Goal: Information Seeking & Learning: Learn about a topic

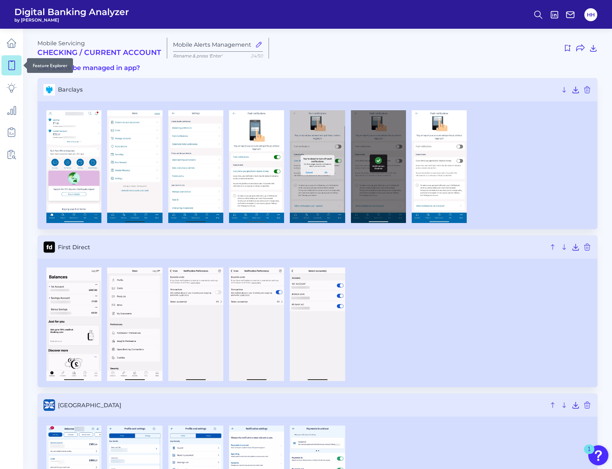
click at [13, 69] on icon at bounding box center [11, 65] width 10 height 10
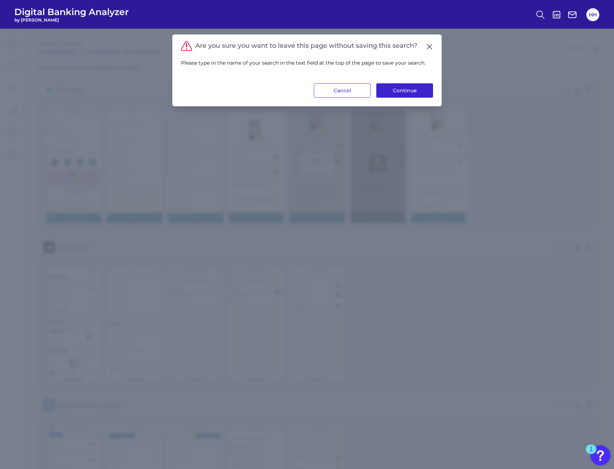
click at [403, 96] on button "Continue" at bounding box center [405, 90] width 57 height 14
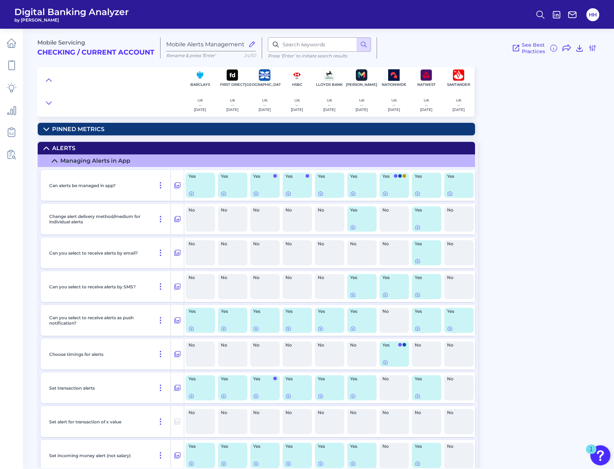
click at [460, 11] on header "Digital Banking Analyzer by Curinos HH" at bounding box center [307, 14] width 614 height 29
click at [192, 194] on icon at bounding box center [192, 194] width 6 height 6
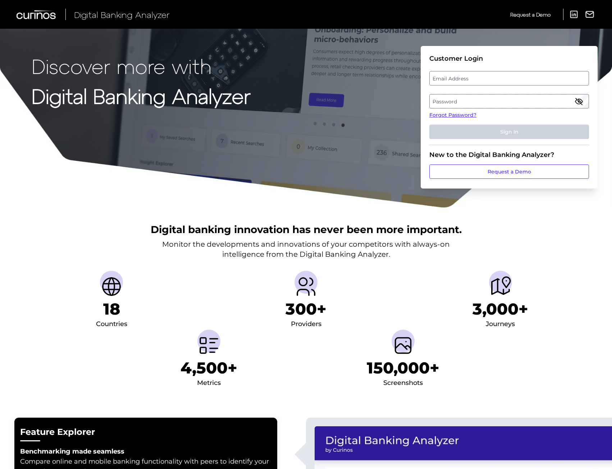
click at [464, 77] on label "Email Address" at bounding box center [508, 78] width 158 height 13
click at [464, 77] on input "email" at bounding box center [509, 78] width 160 height 14
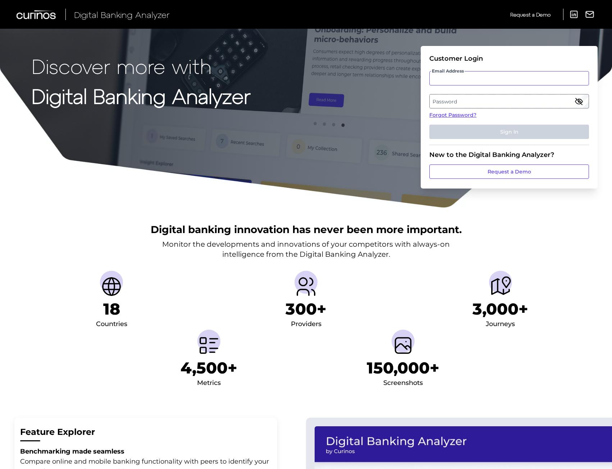
click at [462, 80] on input "Email Address" at bounding box center [509, 78] width 160 height 14
type input "heather.hobbs@santander.co.uk"
click at [468, 99] on label "Password" at bounding box center [508, 101] width 158 height 13
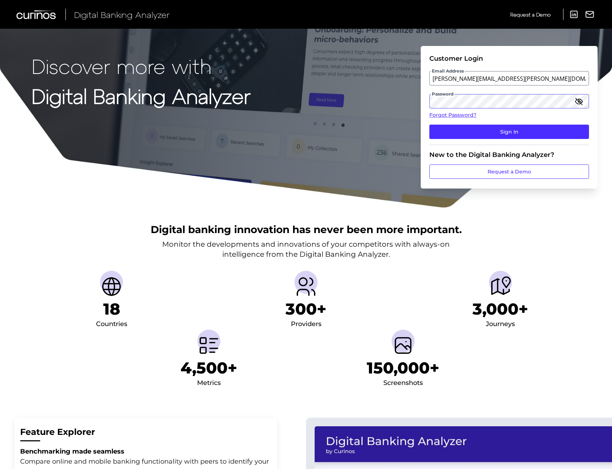
click at [429, 125] on button "Sign In" at bounding box center [509, 132] width 160 height 14
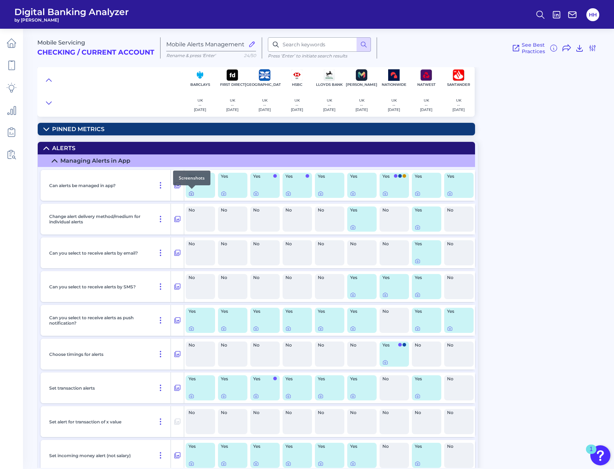
click at [191, 192] on div at bounding box center [191, 188] width 7 height 7
click at [203, 188] on div "Yes" at bounding box center [200, 185] width 29 height 25
click at [193, 194] on icon at bounding box center [192, 194] width 6 height 6
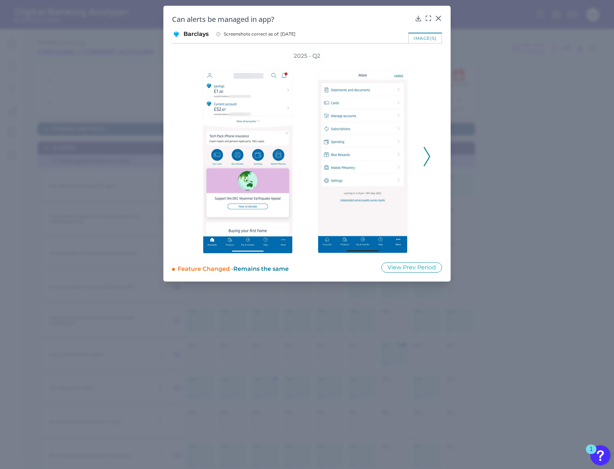
click at [433, 161] on div "2025 - Q2" at bounding box center [307, 153] width 270 height 202
click at [426, 161] on icon at bounding box center [427, 156] width 6 height 19
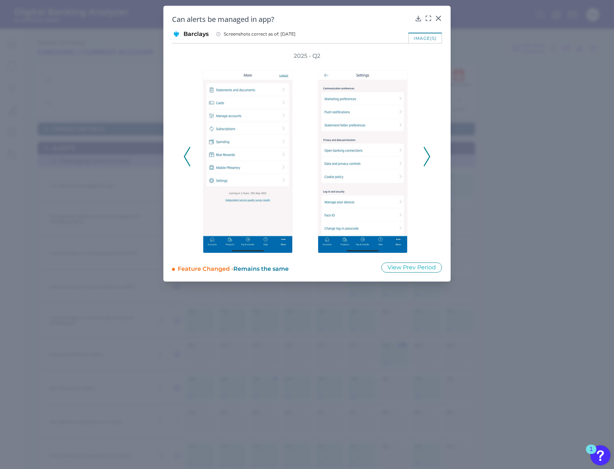
click at [426, 160] on icon at bounding box center [427, 156] width 6 height 19
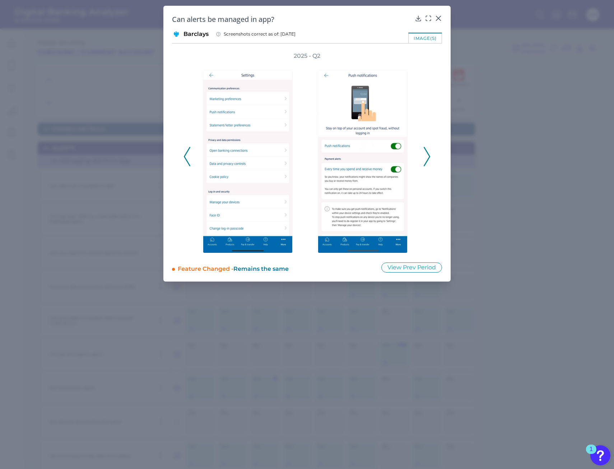
click at [426, 160] on icon at bounding box center [427, 156] width 6 height 19
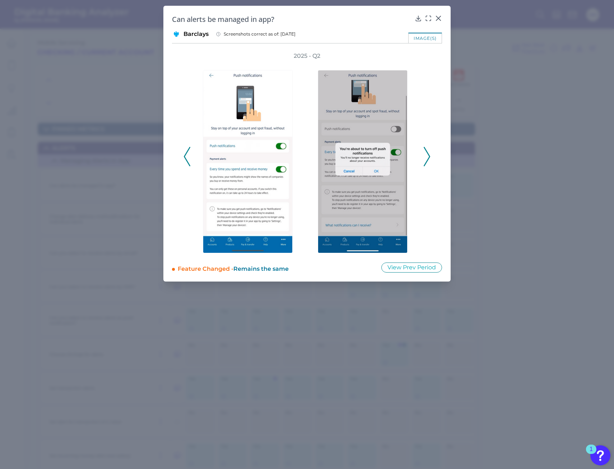
click at [426, 160] on icon at bounding box center [427, 156] width 6 height 19
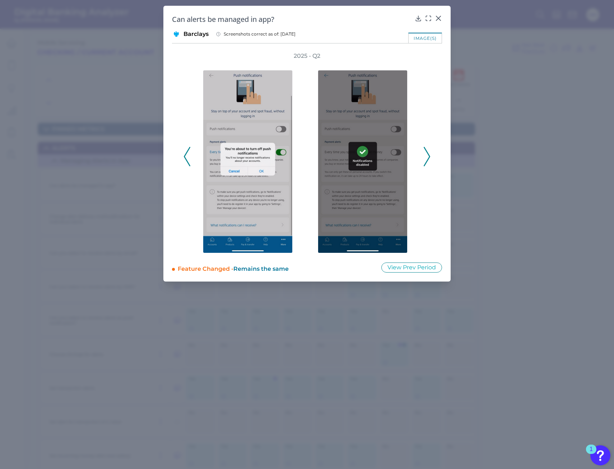
click at [426, 160] on icon at bounding box center [427, 156] width 6 height 19
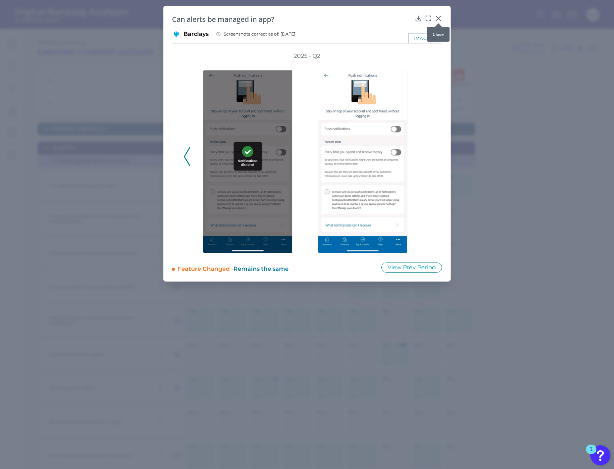
click at [438, 17] on icon at bounding box center [439, 18] width 4 height 4
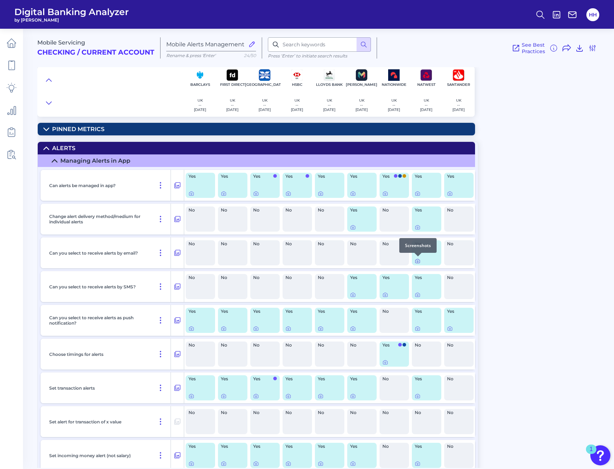
click at [418, 260] on icon at bounding box center [418, 261] width 6 height 6
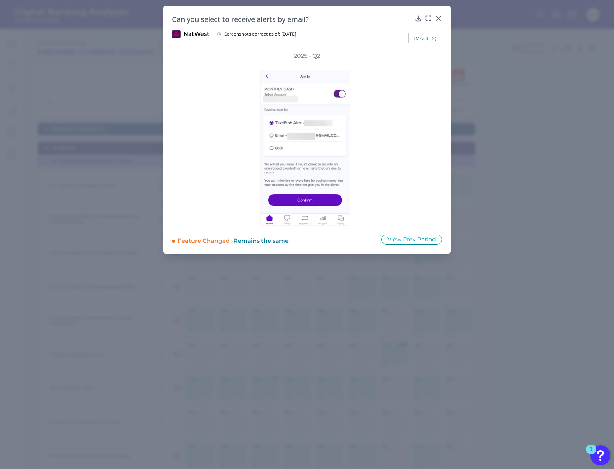
click at [444, 17] on div "Can you select to receive alerts by email? NatWest Screenshots correct as of: 2…" at bounding box center [306, 130] width 287 height 248
click at [440, 18] on icon at bounding box center [439, 18] width 4 height 4
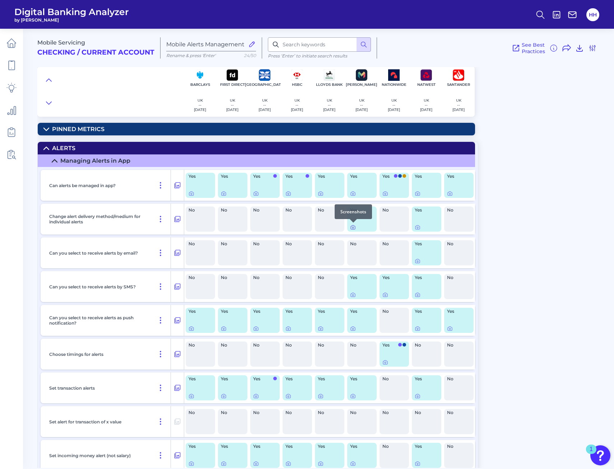
click at [355, 229] on icon at bounding box center [353, 228] width 6 height 6
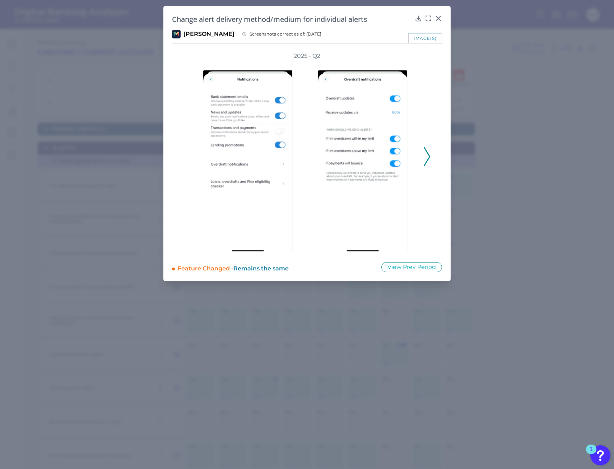
click at [419, 160] on div at bounding box center [364, 156] width 115 height 193
click at [430, 148] on icon at bounding box center [427, 156] width 6 height 19
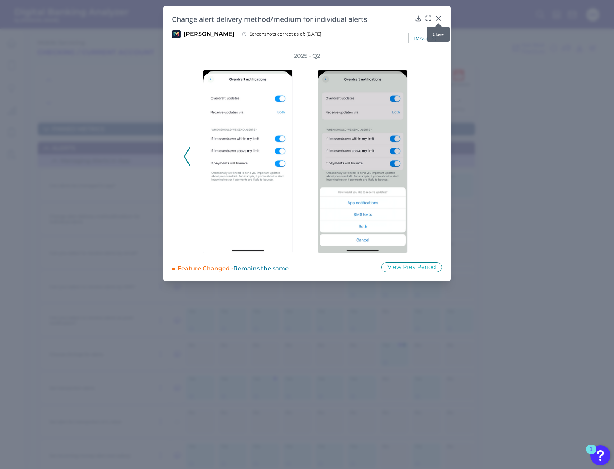
click at [437, 18] on icon at bounding box center [438, 18] width 7 height 7
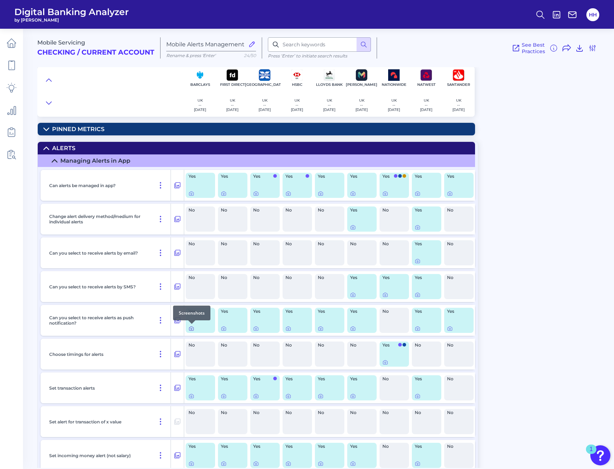
click at [190, 331] on icon at bounding box center [192, 329] width 6 height 6
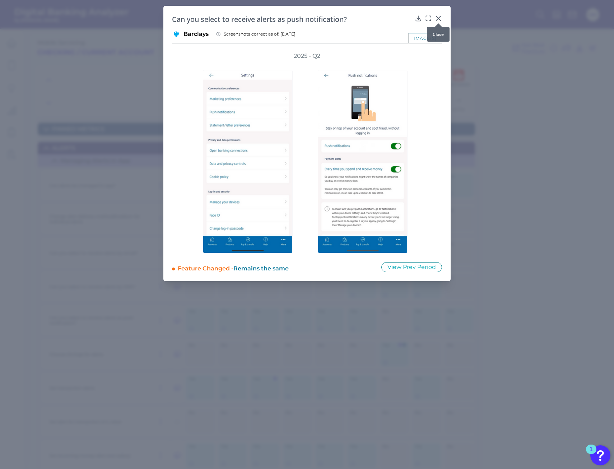
click at [441, 19] on icon at bounding box center [438, 18] width 7 height 7
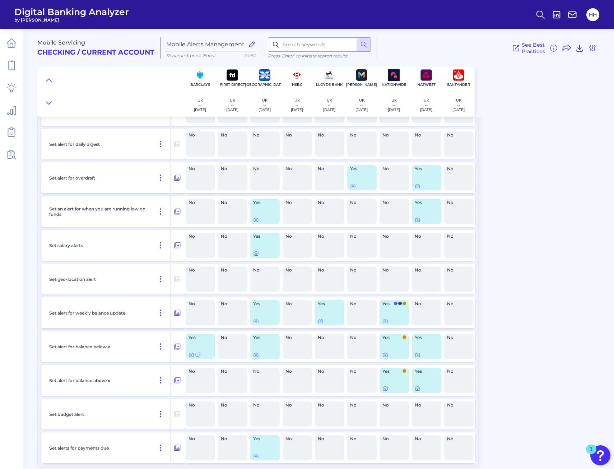
scroll to position [428, 0]
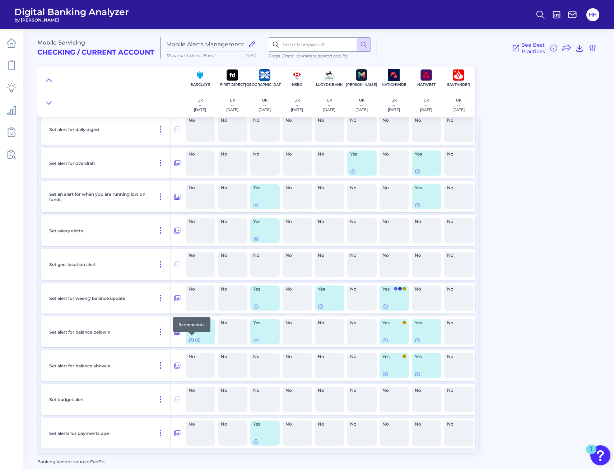
click at [192, 340] on icon at bounding box center [192, 340] width 6 height 6
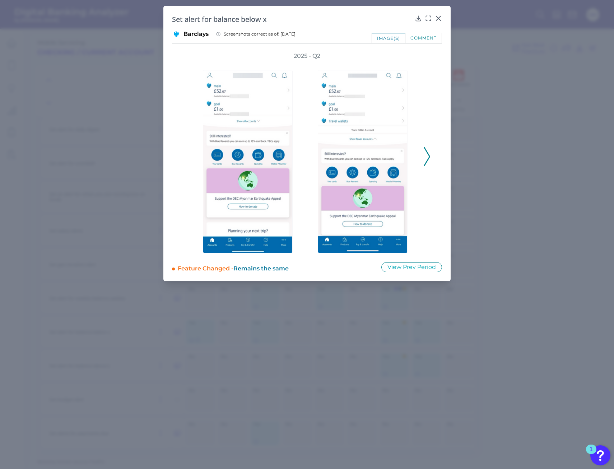
click at [427, 161] on polyline at bounding box center [426, 156] width 5 height 18
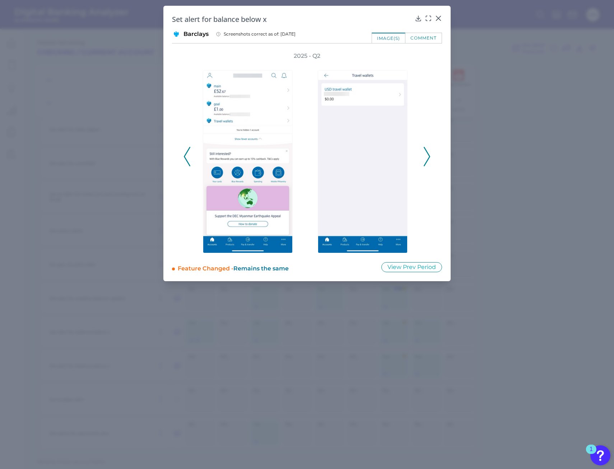
click at [428, 160] on icon at bounding box center [427, 156] width 6 height 19
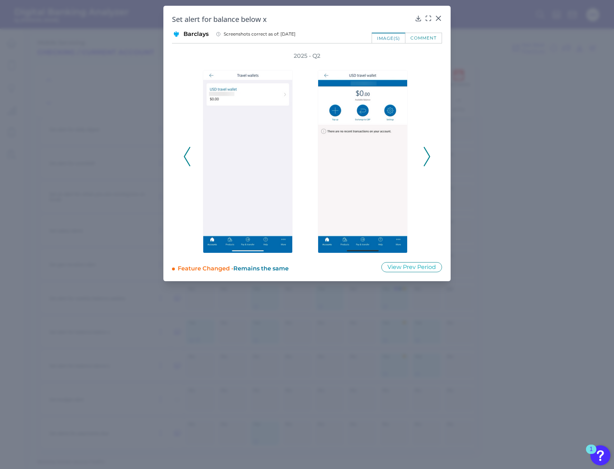
click at [428, 160] on icon at bounding box center [427, 156] width 6 height 19
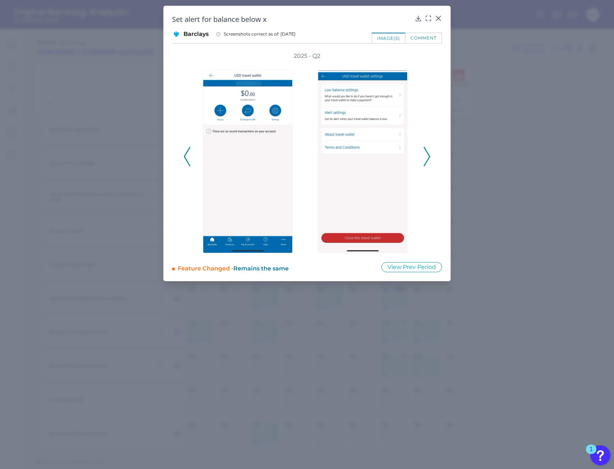
click at [428, 160] on icon at bounding box center [427, 156] width 6 height 19
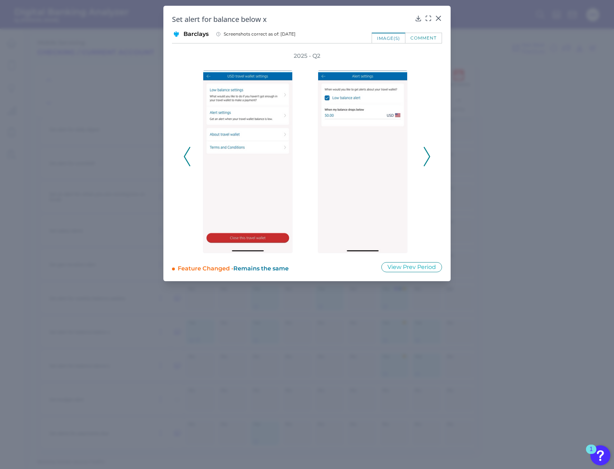
click at [428, 160] on icon at bounding box center [427, 156] width 6 height 19
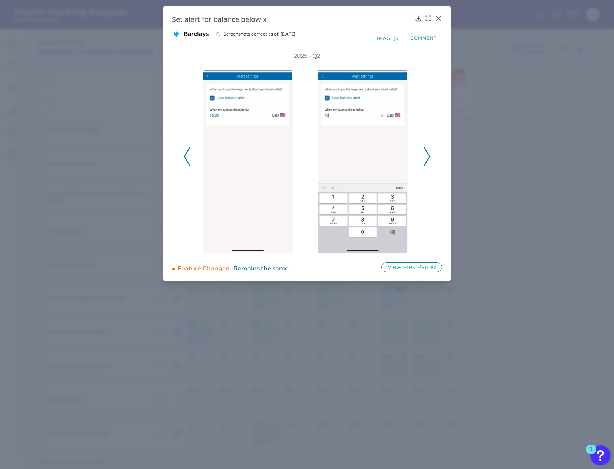
click at [428, 160] on icon at bounding box center [427, 156] width 6 height 19
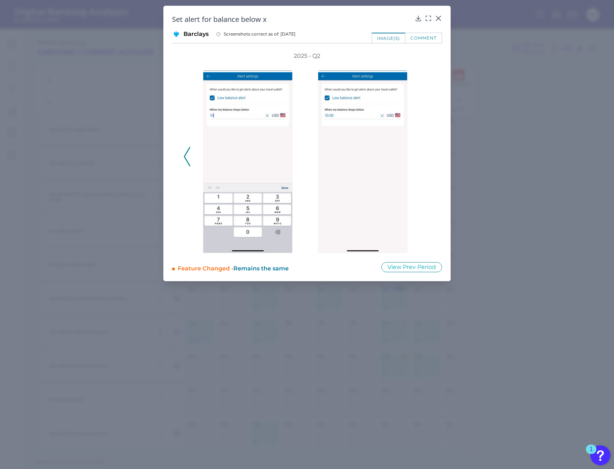
click at [428, 160] on div "2025 - Q2" at bounding box center [307, 152] width 247 height 201
click at [440, 22] on body "Digital Banking Analyzer by Curinos HH Mobile Servicing Checking / Current Acco…" at bounding box center [307, 234] width 614 height 469
click at [438, 20] on div at bounding box center [438, 23] width 7 height 7
click at [440, 20] on div at bounding box center [438, 23] width 7 height 7
click at [443, 19] on div "Set alert for balance below x Barclays Screenshots correct as of: 2025-05-17 im…" at bounding box center [306, 144] width 287 height 276
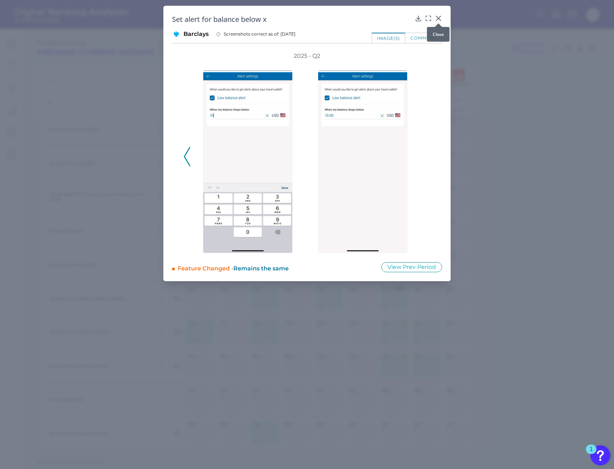
click at [440, 19] on icon at bounding box center [438, 18] width 7 height 7
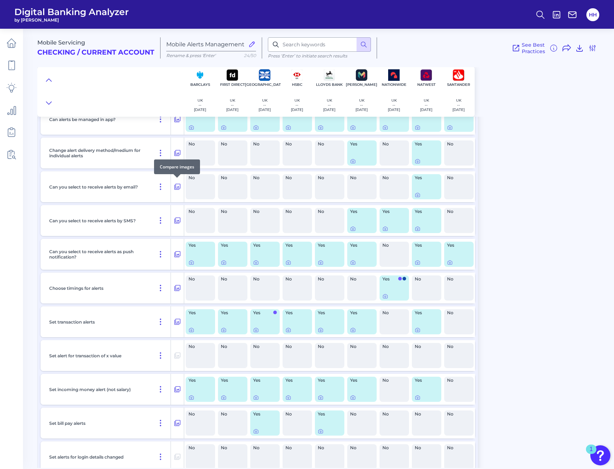
scroll to position [0, 0]
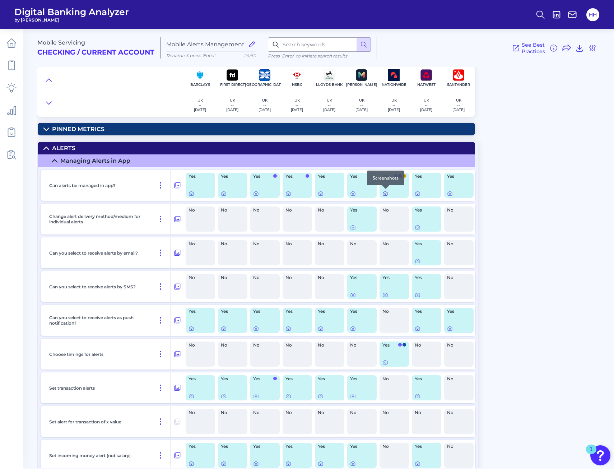
click at [388, 195] on icon at bounding box center [386, 194] width 6 height 6
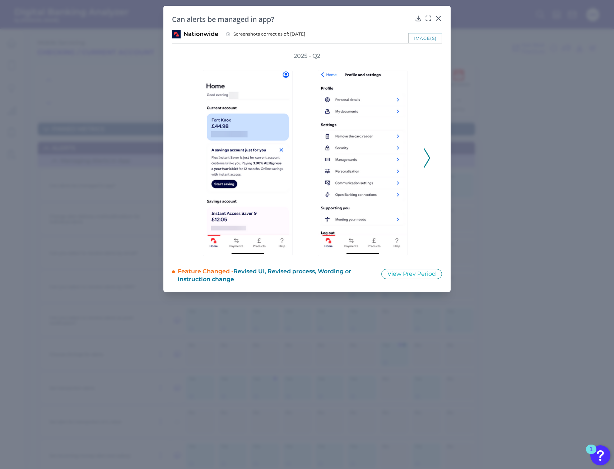
click at [436, 158] on div "2025 - Q2" at bounding box center [307, 154] width 270 height 204
click at [428, 159] on icon at bounding box center [427, 157] width 6 height 19
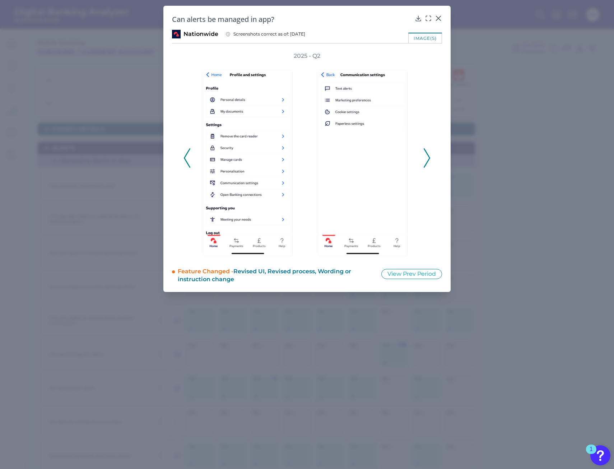
click at [426, 160] on icon at bounding box center [427, 157] width 6 height 19
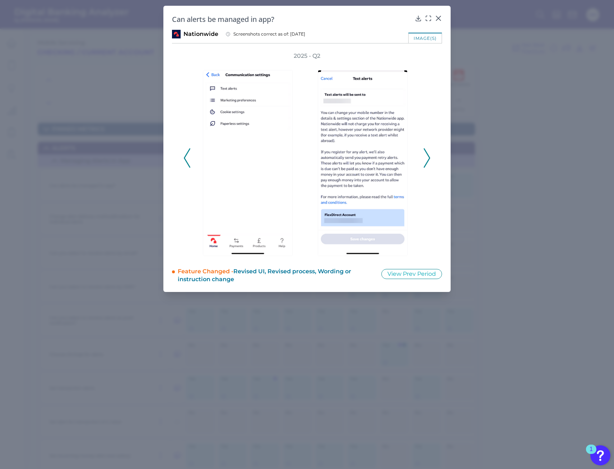
click at [426, 160] on icon at bounding box center [427, 157] width 6 height 19
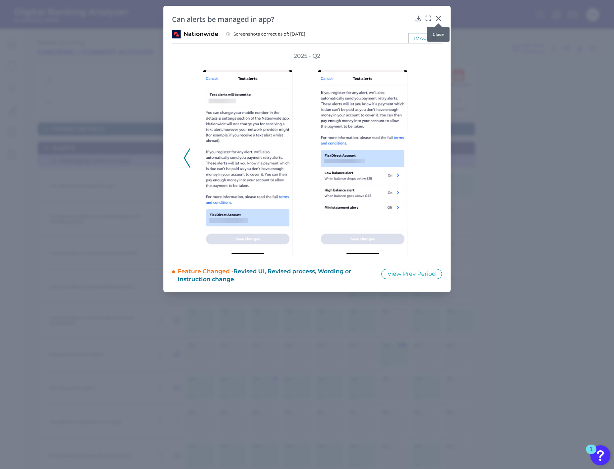
click at [438, 19] on icon at bounding box center [439, 18] width 4 height 4
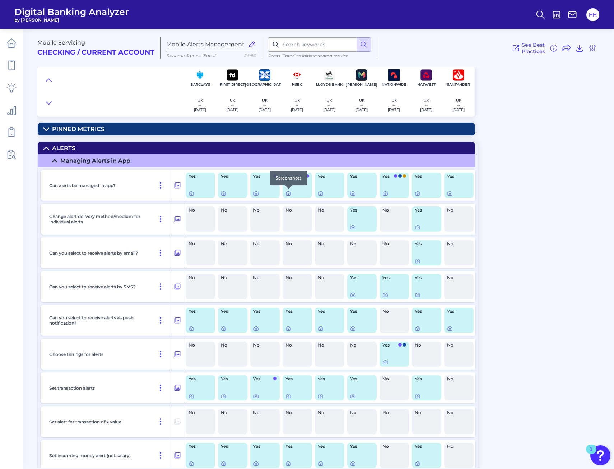
click at [286, 195] on icon at bounding box center [289, 194] width 6 height 6
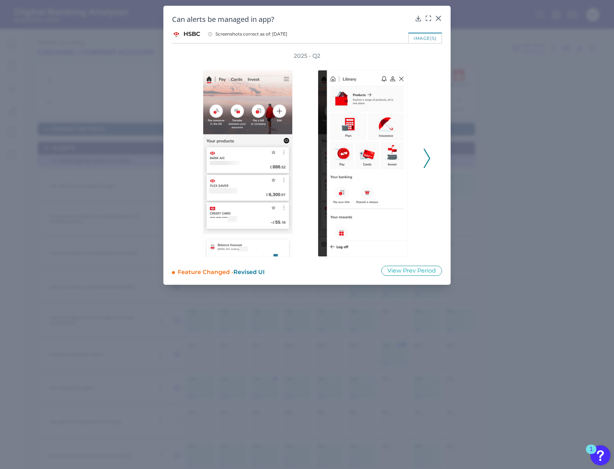
click at [431, 158] on div "2025 - Q2" at bounding box center [307, 154] width 270 height 205
click at [426, 158] on icon at bounding box center [427, 158] width 6 height 19
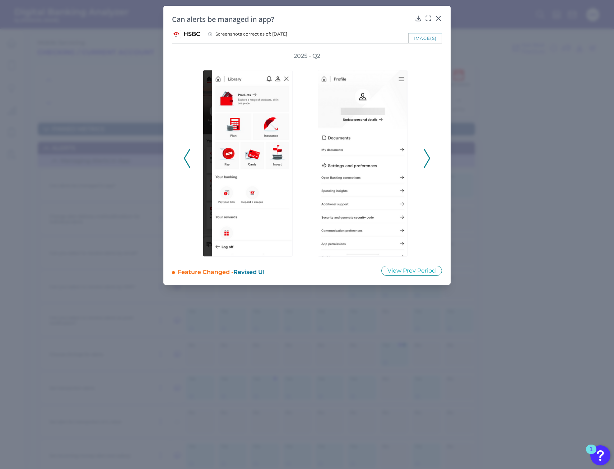
click at [426, 158] on icon at bounding box center [427, 158] width 6 height 19
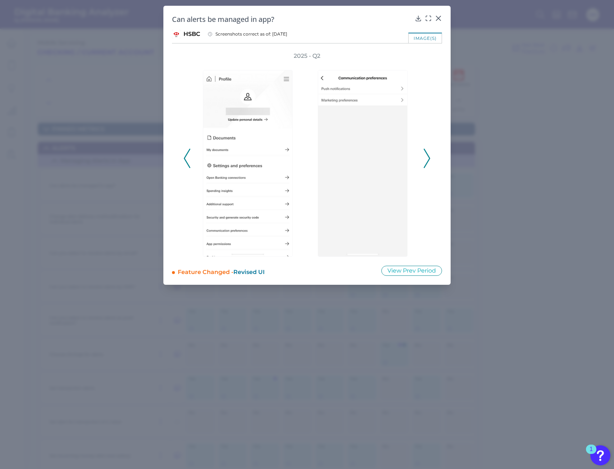
click at [426, 158] on icon at bounding box center [427, 158] width 6 height 19
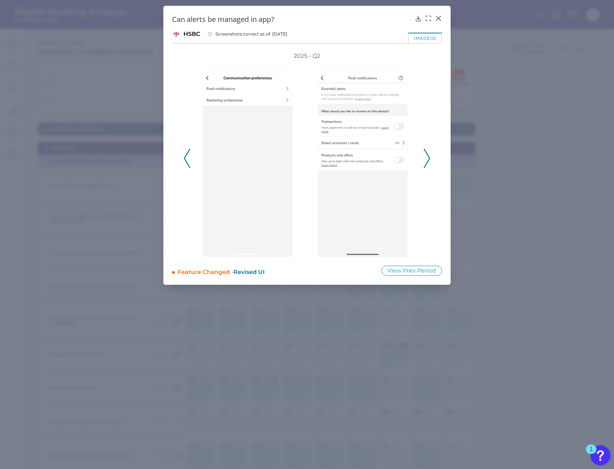
click at [426, 158] on icon at bounding box center [427, 158] width 6 height 19
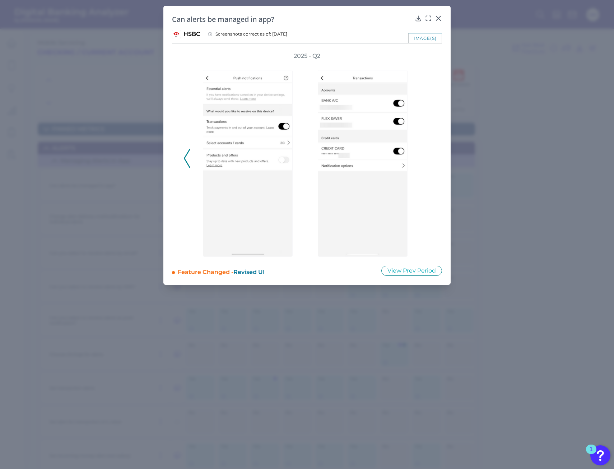
click at [444, 18] on div "Can alerts be managed in app? HSBC Screenshots correct as of: 2025-06-02 image(…" at bounding box center [306, 145] width 287 height 279
click at [438, 18] on icon at bounding box center [439, 18] width 4 height 4
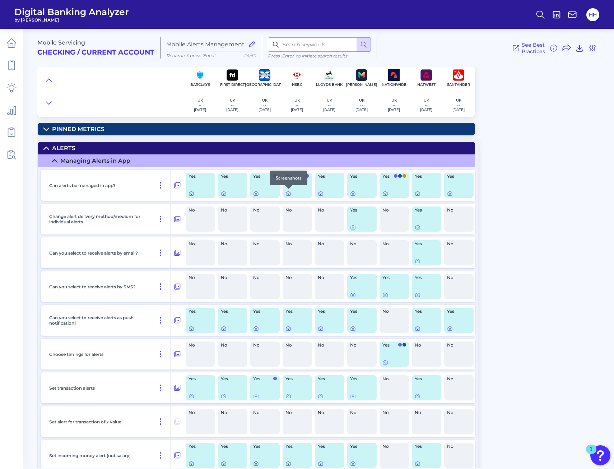
click at [289, 192] on div at bounding box center [288, 188] width 7 height 7
click at [289, 195] on icon at bounding box center [289, 194] width 6 height 6
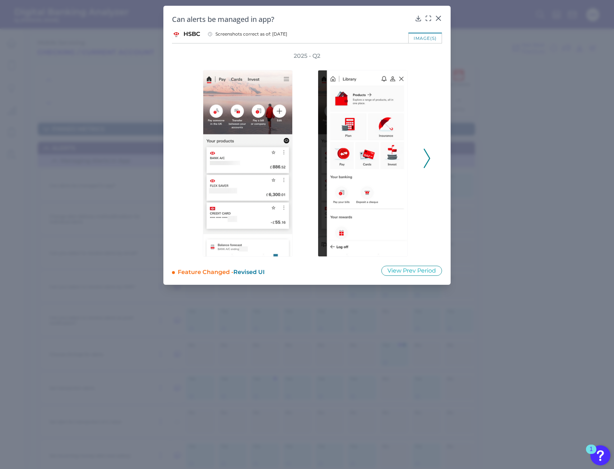
drag, startPoint x: 441, startPoint y: 160, endPoint x: 421, endPoint y: 161, distance: 20.1
click at [436, 161] on div "2025 - Q2" at bounding box center [307, 154] width 270 height 205
click at [421, 161] on div at bounding box center [364, 158] width 115 height 197
click at [427, 159] on icon at bounding box center [427, 158] width 6 height 19
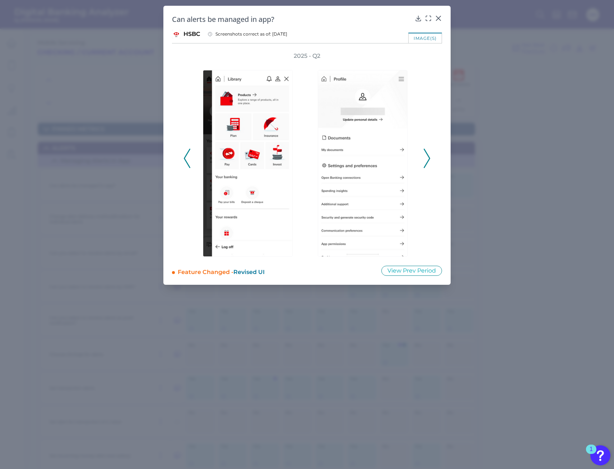
click at [427, 159] on icon at bounding box center [427, 158] width 6 height 19
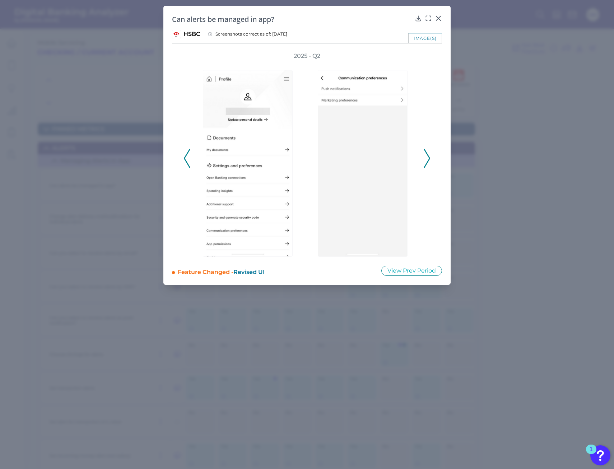
click at [427, 159] on icon at bounding box center [427, 158] width 6 height 19
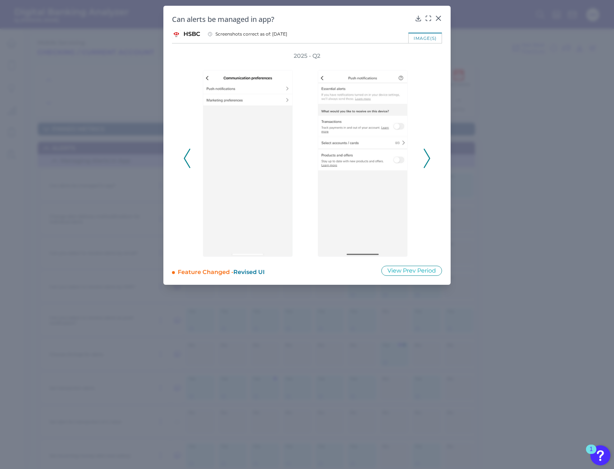
click at [427, 159] on icon at bounding box center [427, 158] width 6 height 19
click at [429, 158] on polyline at bounding box center [426, 158] width 5 height 18
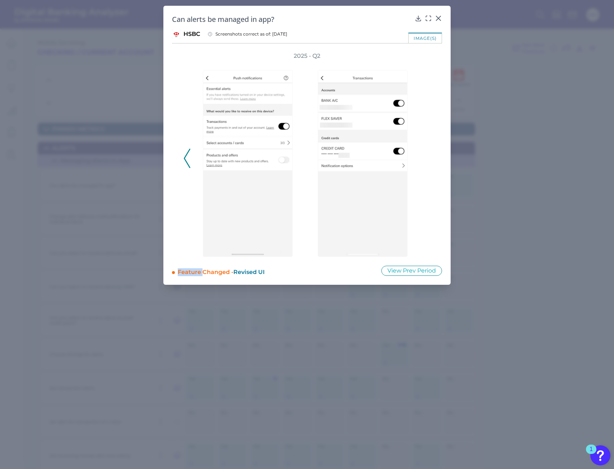
click at [429, 158] on div "2025 - Q2" at bounding box center [307, 154] width 247 height 205
drag, startPoint x: 429, startPoint y: 158, endPoint x: 416, endPoint y: 200, distance: 44.3
click at [419, 202] on div at bounding box center [364, 158] width 115 height 197
click at [438, 17] on icon at bounding box center [438, 18] width 7 height 7
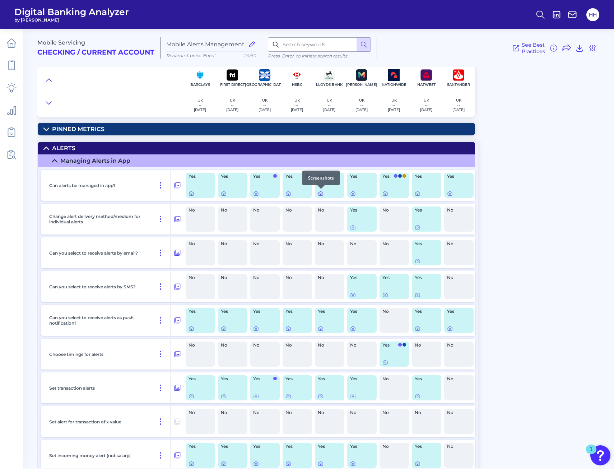
click at [322, 193] on icon at bounding box center [321, 194] width 6 height 6
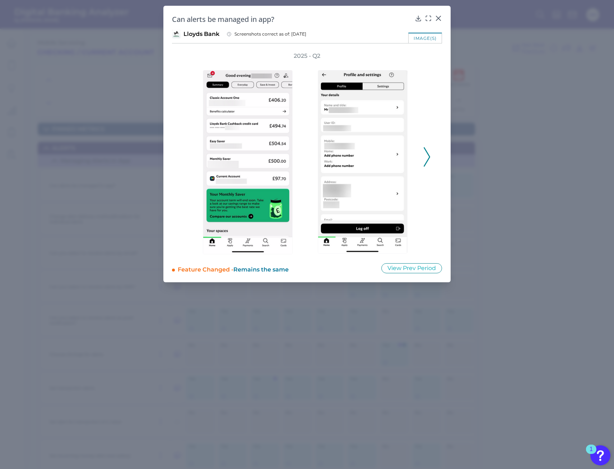
click at [431, 154] on div "2025 - Q2" at bounding box center [307, 153] width 270 height 202
click at [428, 155] on polyline at bounding box center [426, 157] width 5 height 18
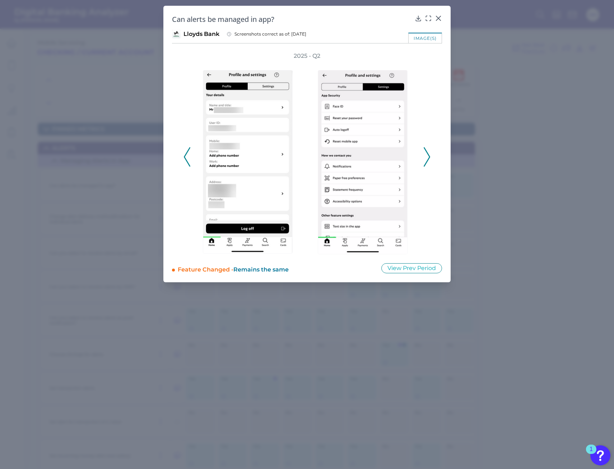
click at [428, 155] on polyline at bounding box center [426, 157] width 5 height 18
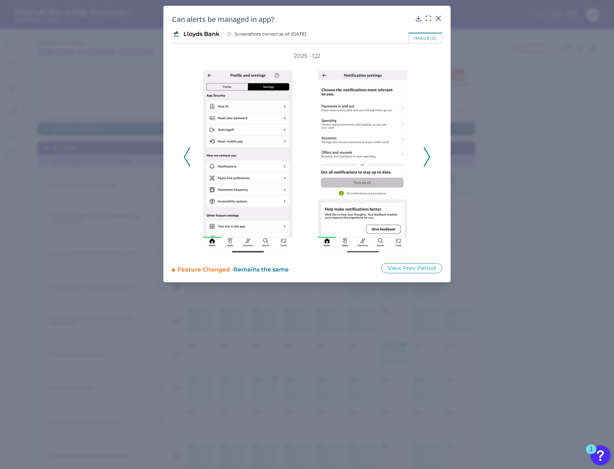
click at [428, 155] on polyline at bounding box center [426, 157] width 5 height 18
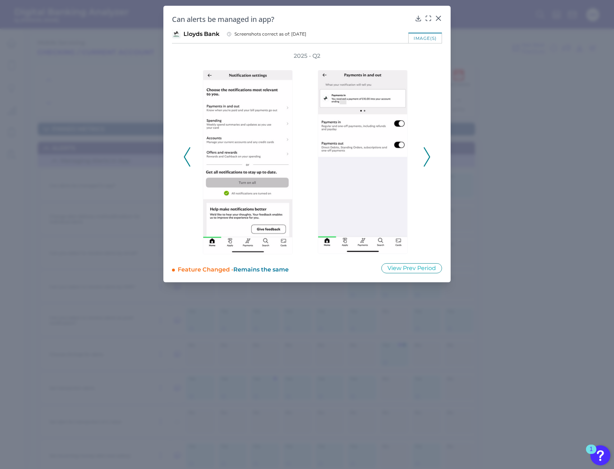
click at [428, 155] on polyline at bounding box center [426, 157] width 5 height 18
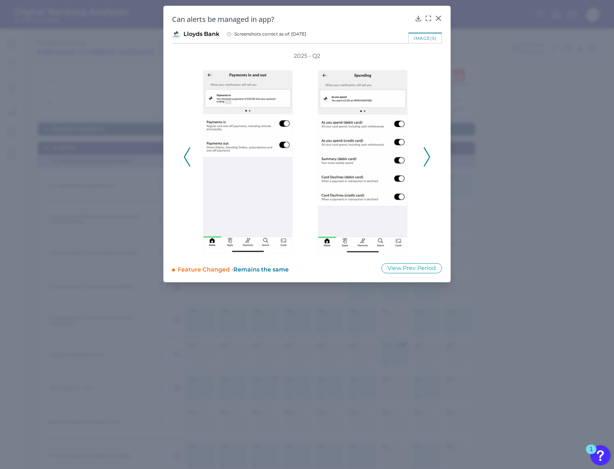
click at [428, 155] on polyline at bounding box center [426, 157] width 5 height 18
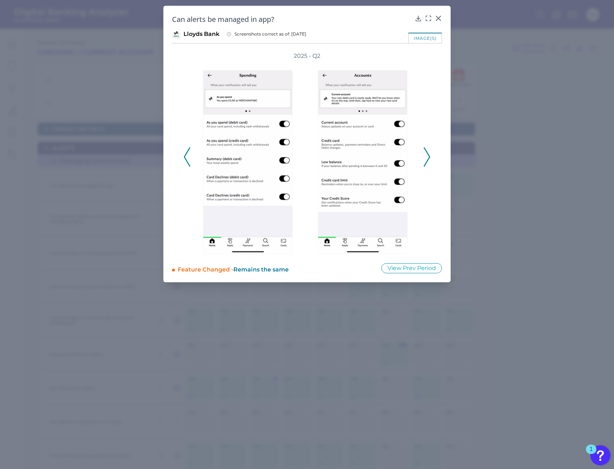
click at [428, 155] on polyline at bounding box center [426, 157] width 5 height 18
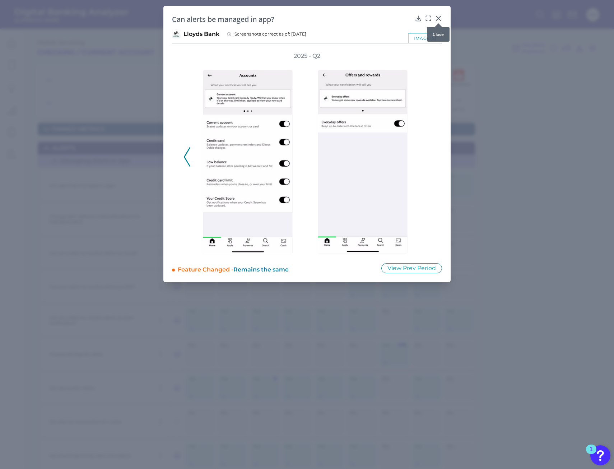
click at [440, 17] on icon at bounding box center [439, 18] width 4 height 4
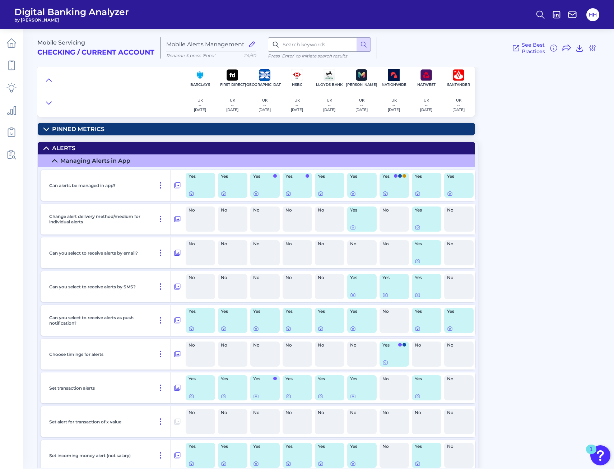
click at [254, 44] on icon at bounding box center [252, 44] width 5 height 5
click at [245, 44] on input "Mobile Alerts Management" at bounding box center [205, 44] width 78 height 7
drag, startPoint x: 468, startPoint y: 43, endPoint x: 472, endPoint y: 42, distance: 3.7
click at [469, 43] on div "See Best Practices Filters Clear all filters Experience Reset Mobile Servicing …" at bounding box center [487, 47] width 220 height 21
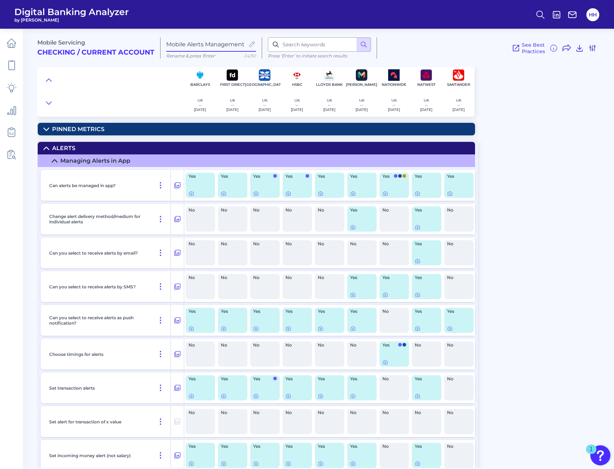
click at [593, 50] on icon at bounding box center [593, 48] width 9 height 9
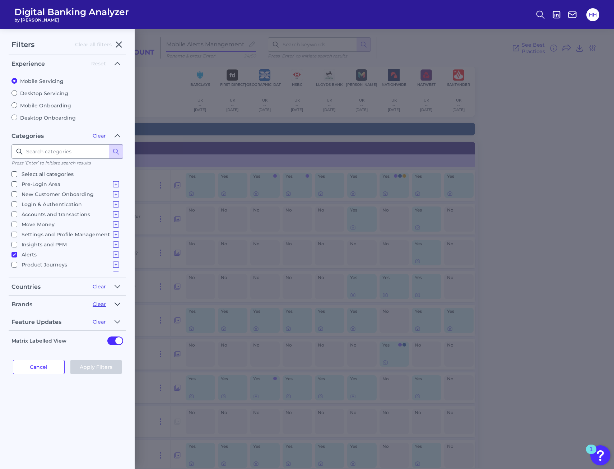
click at [114, 304] on button "button" at bounding box center [117, 304] width 11 height 11
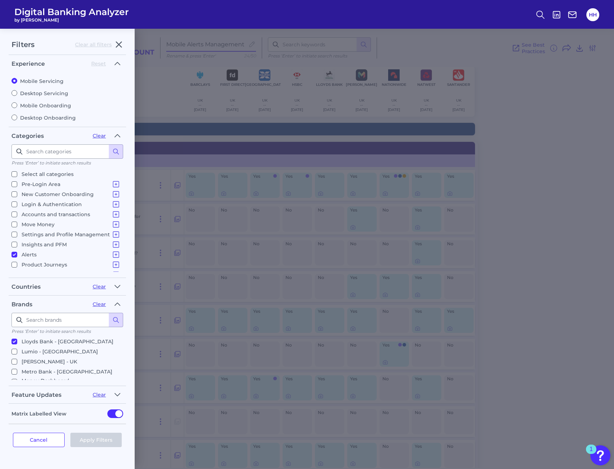
scroll to position [108, 0]
click at [15, 367] on input "Metro Bank - [GEOGRAPHIC_DATA]" at bounding box center [14, 370] width 6 height 6
checkbox input "true"
click at [93, 440] on button "Apply Filters" at bounding box center [96, 440] width 52 height 14
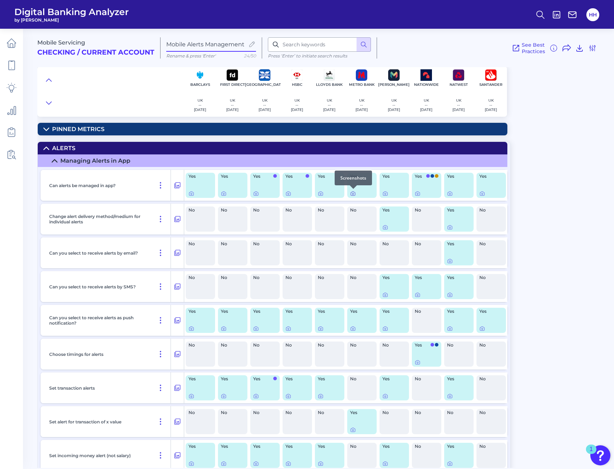
scroll to position [0, 8]
click at [351, 194] on icon at bounding box center [353, 194] width 6 height 6
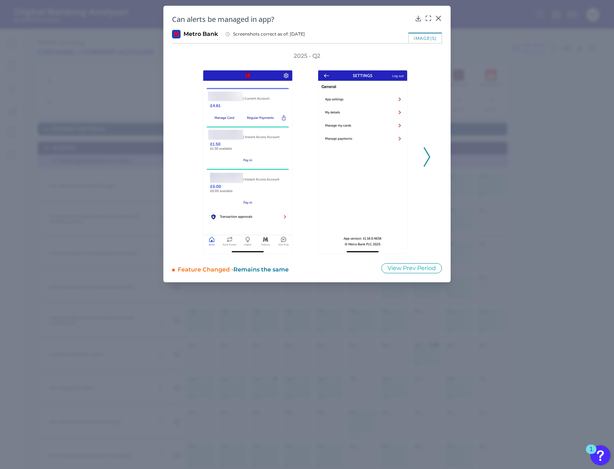
scroll to position [0, 0]
click at [439, 11] on div "Can alerts be managed in app? Metro Bank Screenshots correct as of: 2025-05-19 …" at bounding box center [306, 144] width 287 height 277
click at [440, 15] on icon at bounding box center [438, 18] width 7 height 7
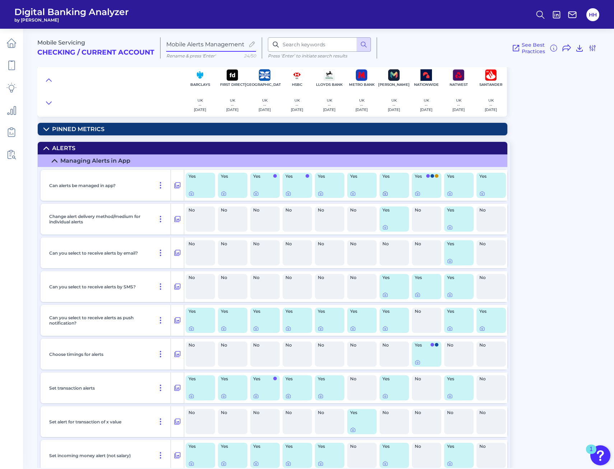
click at [384, 194] on icon at bounding box center [386, 194] width 6 height 6
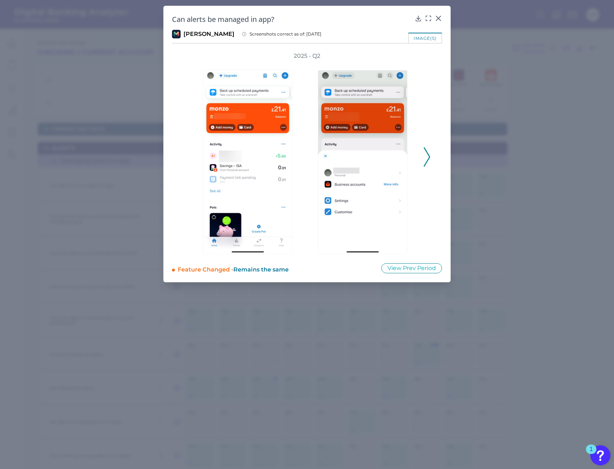
click at [425, 157] on icon at bounding box center [427, 156] width 6 height 19
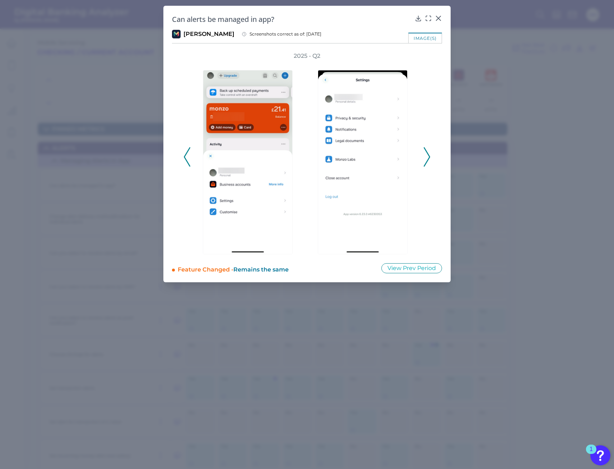
click at [425, 157] on icon at bounding box center [427, 156] width 6 height 19
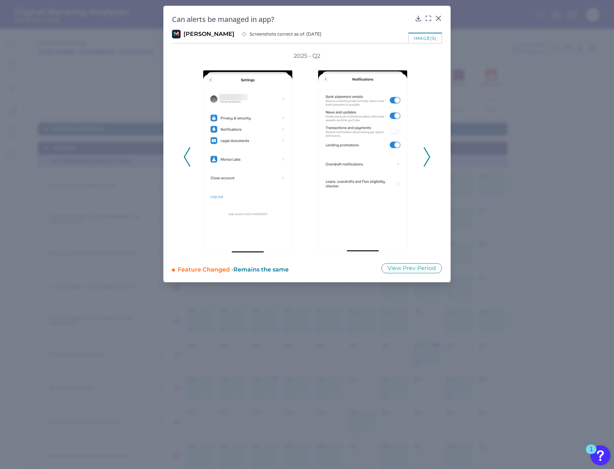
click at [425, 157] on icon at bounding box center [427, 156] width 6 height 19
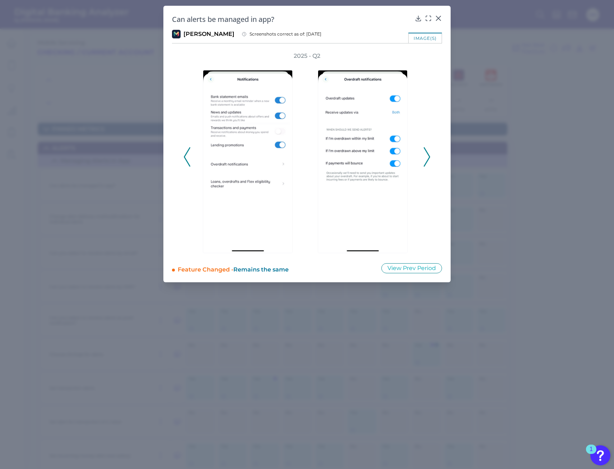
click at [425, 157] on icon at bounding box center [427, 156] width 6 height 19
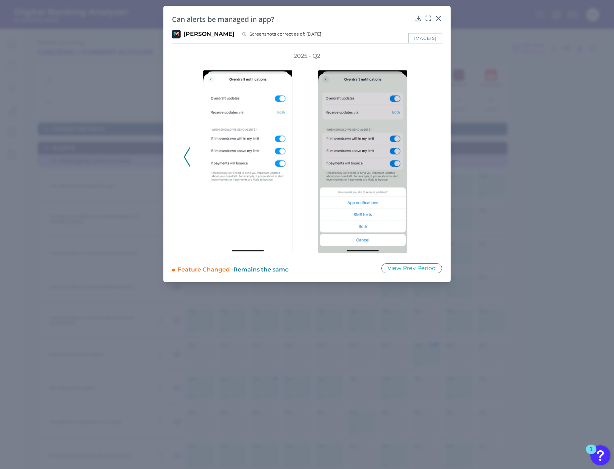
scroll to position [0, 0]
click at [190, 160] on icon at bounding box center [187, 156] width 6 height 19
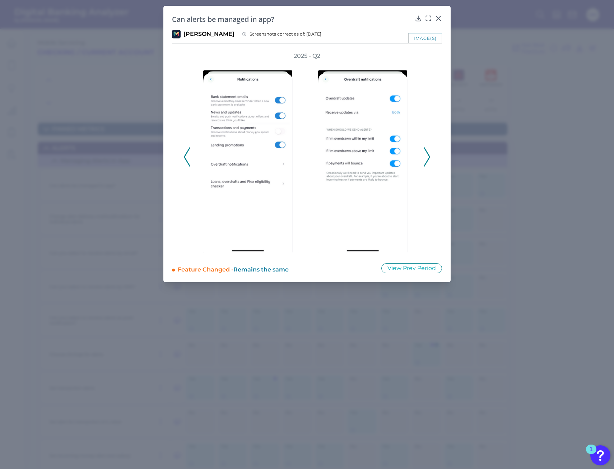
click at [187, 161] on polyline at bounding box center [186, 157] width 5 height 18
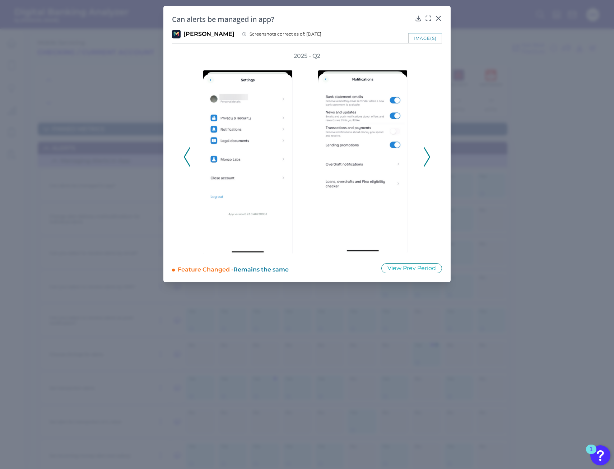
scroll to position [0, 8]
click at [424, 153] on button at bounding box center [427, 156] width 7 height 19
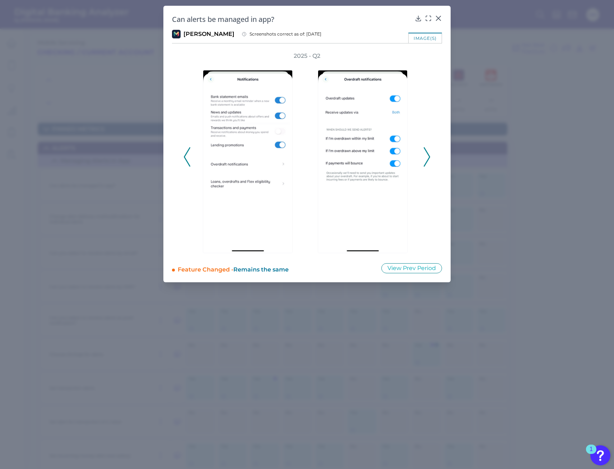
click at [429, 163] on icon at bounding box center [427, 156] width 6 height 19
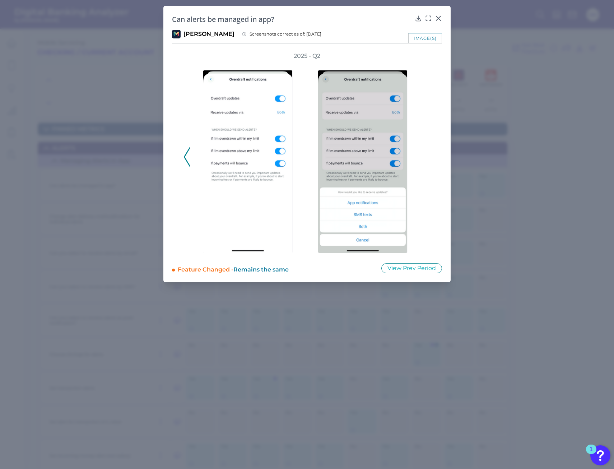
click at [429, 163] on div "2025 - Q2" at bounding box center [307, 153] width 247 height 202
click at [195, 160] on div at bounding box center [249, 157] width 115 height 194
click at [187, 162] on icon at bounding box center [187, 156] width 6 height 19
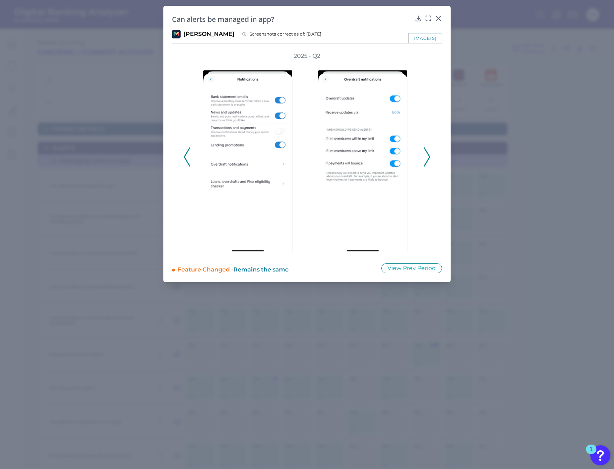
scroll to position [0, 0]
click at [416, 153] on div at bounding box center [365, 157] width 108 height 194
click at [421, 153] on div at bounding box center [364, 157] width 115 height 194
click at [427, 151] on icon at bounding box center [427, 156] width 6 height 19
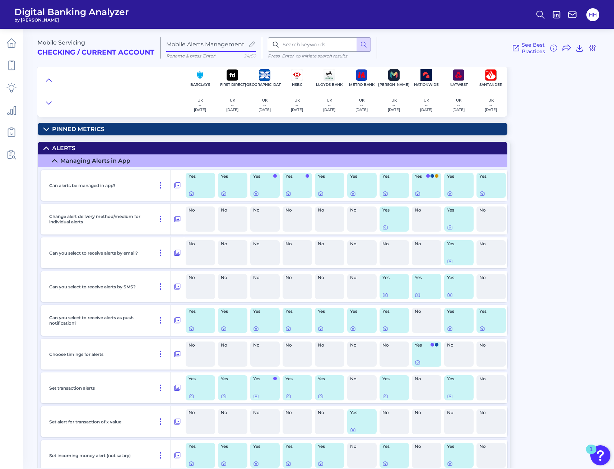
click at [594, 49] on icon at bounding box center [593, 48] width 9 height 9
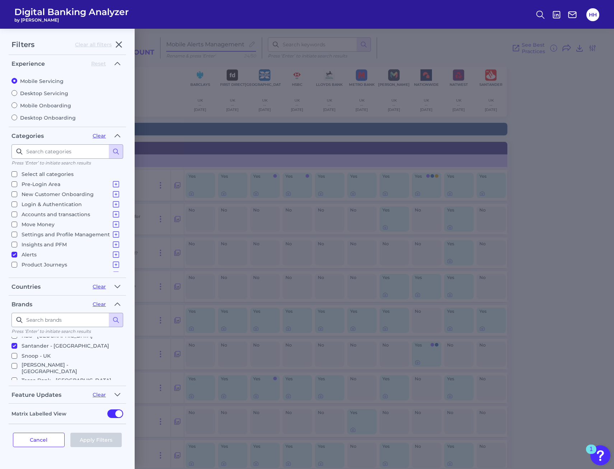
scroll to position [252, 0]
click at [32, 361] on p "[PERSON_NAME] - [GEOGRAPHIC_DATA]" at bounding box center [71, 367] width 99 height 13
click at [17, 363] on input "[PERSON_NAME] - [GEOGRAPHIC_DATA]" at bounding box center [14, 366] width 6 height 6
checkbox input "true"
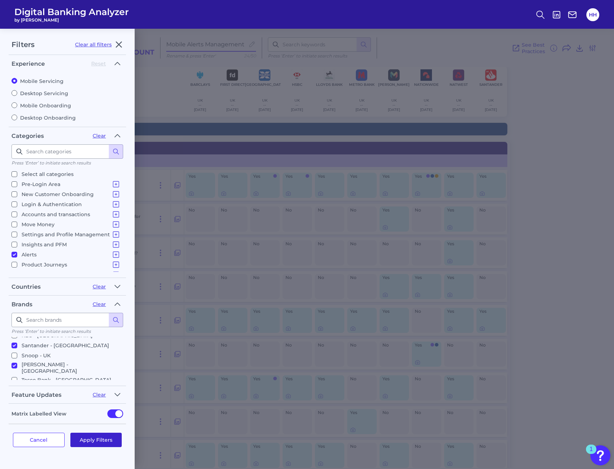
click at [90, 436] on button "Apply Filters" at bounding box center [96, 440] width 52 height 14
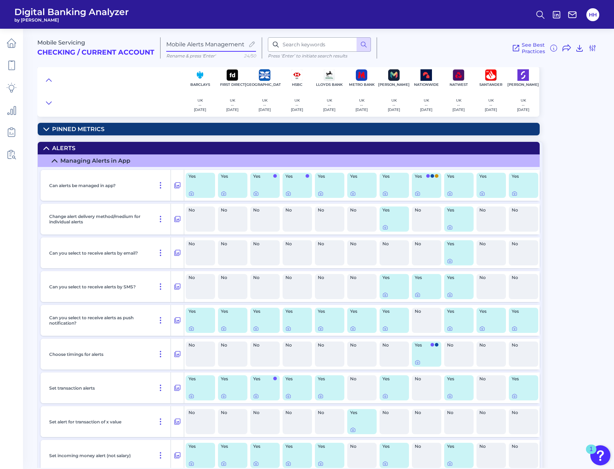
scroll to position [0, 0]
click at [517, 195] on icon at bounding box center [515, 194] width 6 height 6
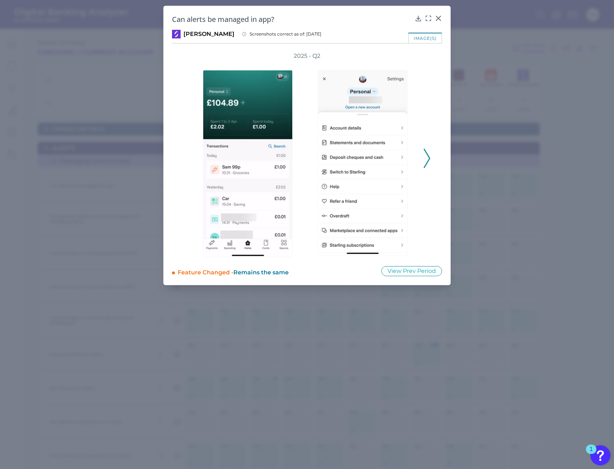
click at [434, 163] on div "2025 - Q2" at bounding box center [307, 154] width 270 height 205
click at [418, 153] on div at bounding box center [365, 158] width 108 height 197
click at [431, 154] on div "2025 - Q2" at bounding box center [307, 154] width 270 height 205
click at [429, 157] on polyline at bounding box center [426, 158] width 5 height 18
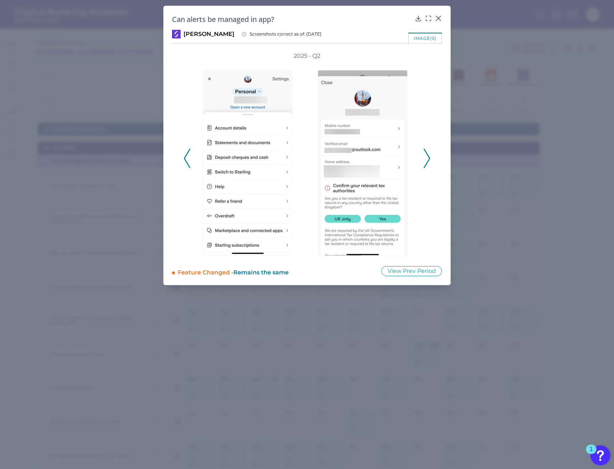
click at [429, 157] on polyline at bounding box center [426, 158] width 5 height 18
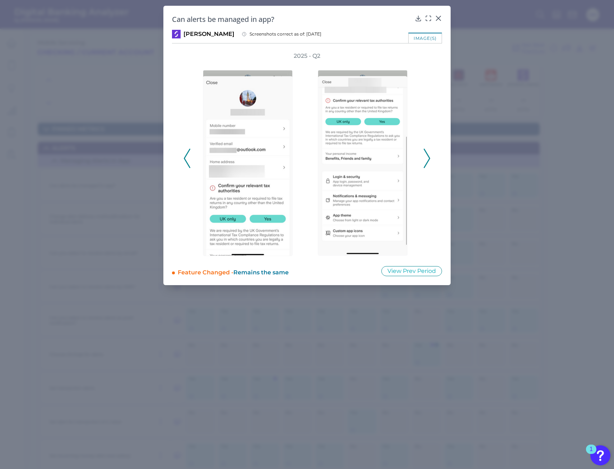
click at [428, 154] on icon at bounding box center [427, 158] width 6 height 19
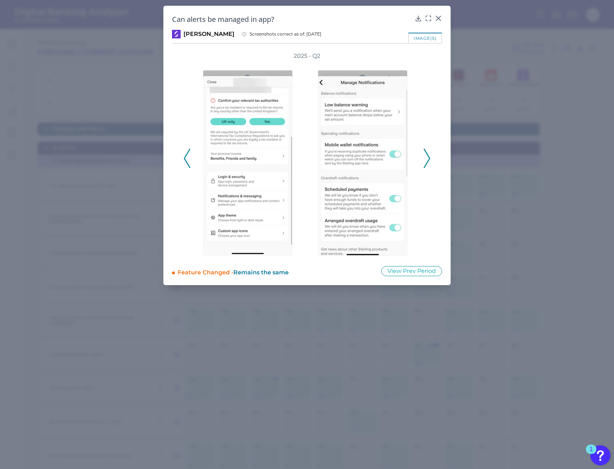
click at [428, 154] on icon at bounding box center [427, 158] width 6 height 19
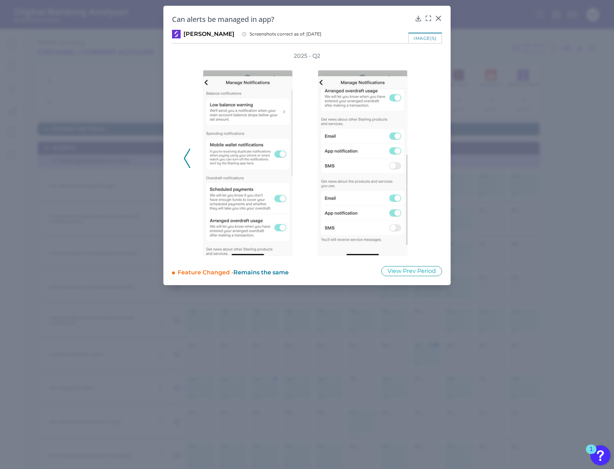
drag, startPoint x: 287, startPoint y: 297, endPoint x: 282, endPoint y: 304, distance: 8.9
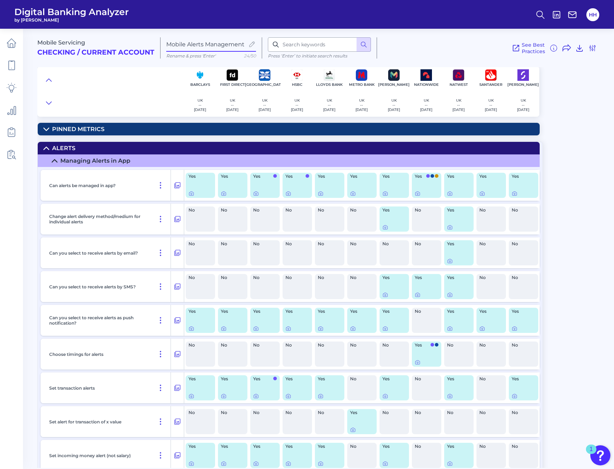
scroll to position [0, 0]
click at [515, 194] on icon at bounding box center [515, 194] width 6 height 6
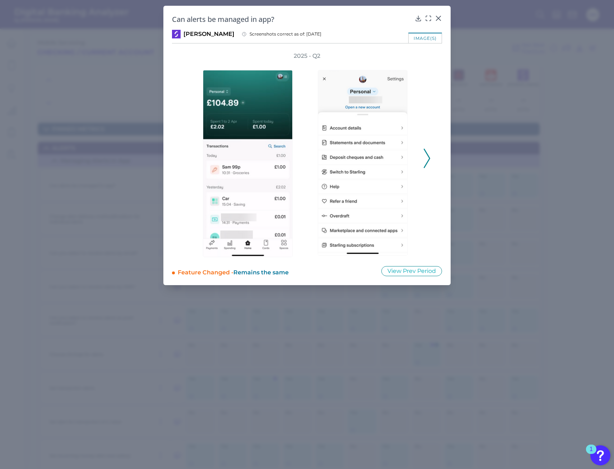
click at [428, 155] on polyline at bounding box center [426, 158] width 5 height 18
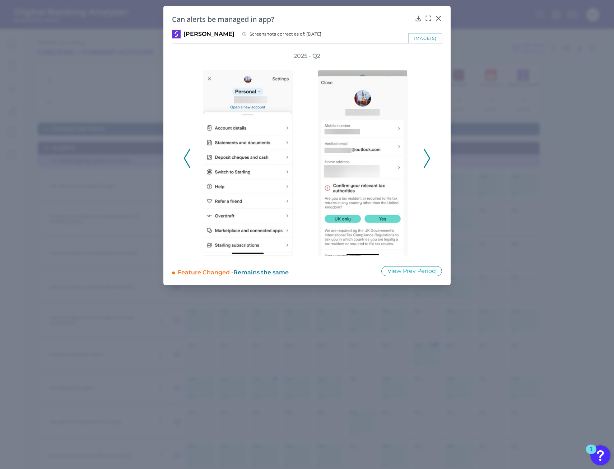
click at [428, 155] on polyline at bounding box center [426, 158] width 5 height 18
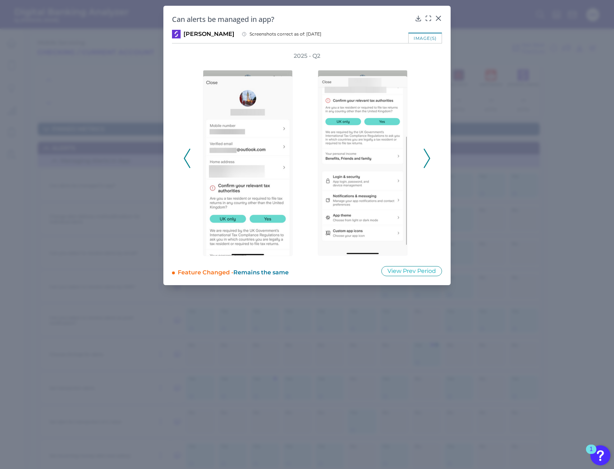
click at [431, 154] on div "2025 - Q2" at bounding box center [307, 154] width 270 height 205
click at [429, 154] on icon at bounding box center [427, 158] width 6 height 19
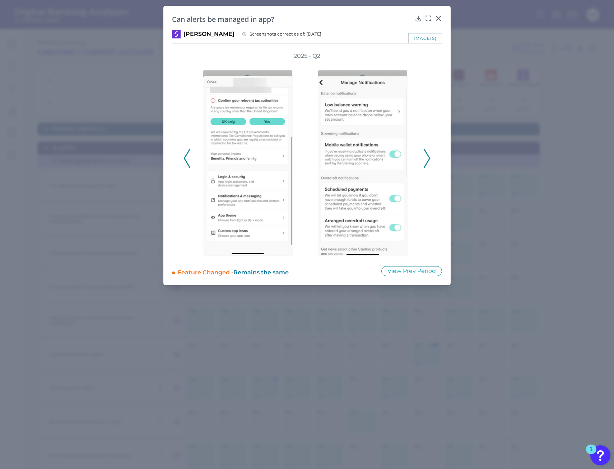
click at [429, 154] on icon at bounding box center [427, 158] width 6 height 19
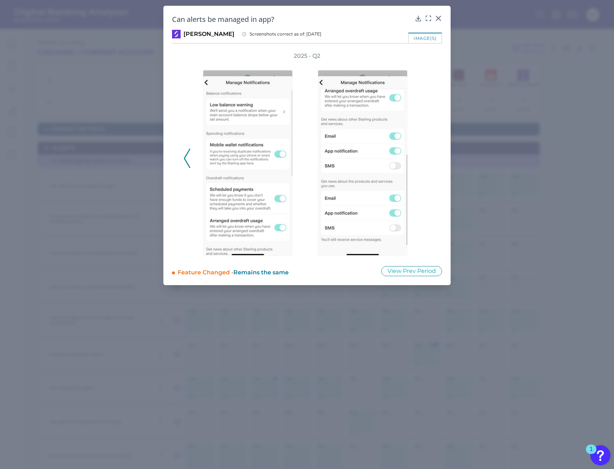
click at [429, 154] on div "2025 - Q2" at bounding box center [307, 154] width 247 height 205
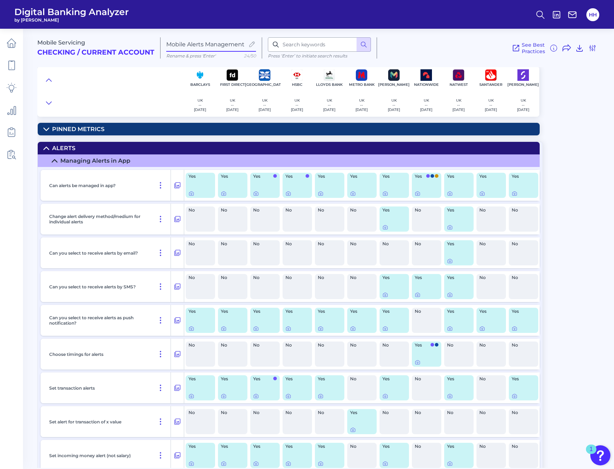
scroll to position [0, 0]
click at [518, 323] on div "Yes" at bounding box center [523, 320] width 29 height 25
click at [517, 329] on icon at bounding box center [515, 329] width 4 height 4
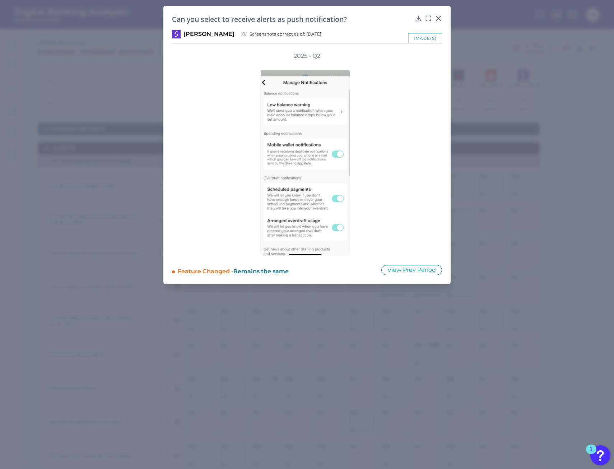
click at [439, 17] on icon at bounding box center [438, 18] width 7 height 7
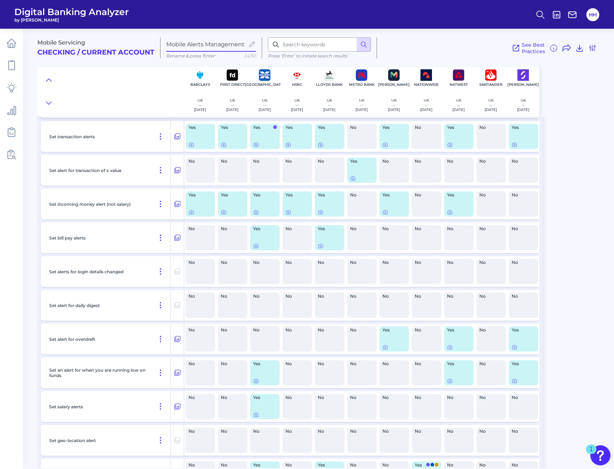
click at [515, 350] on div "Yes" at bounding box center [523, 339] width 29 height 25
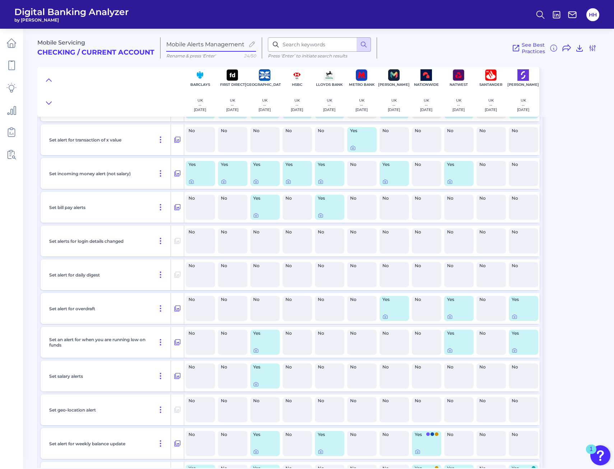
scroll to position [359, 0]
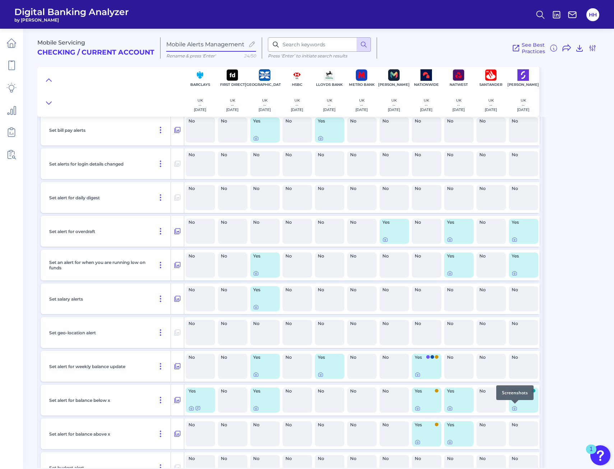
click at [518, 409] on div at bounding box center [524, 409] width 24 height 6
click at [516, 410] on icon at bounding box center [515, 409] width 4 height 4
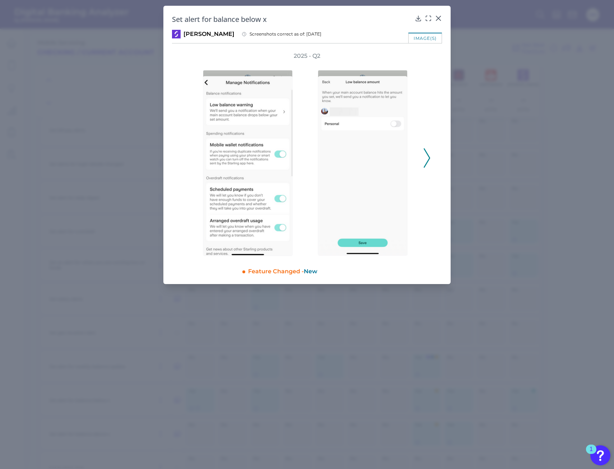
scroll to position [0, 0]
drag, startPoint x: 425, startPoint y: 144, endPoint x: 425, endPoint y: 149, distance: 4.7
click at [425, 144] on div "2025 - Q2" at bounding box center [307, 154] width 247 height 204
click at [424, 157] on icon at bounding box center [427, 157] width 6 height 19
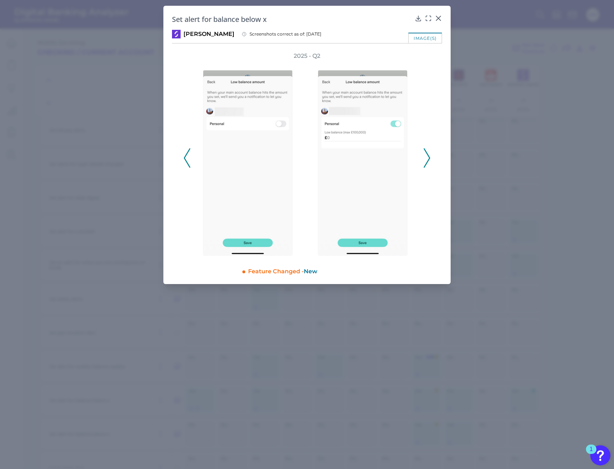
click at [425, 157] on icon at bounding box center [427, 157] width 6 height 19
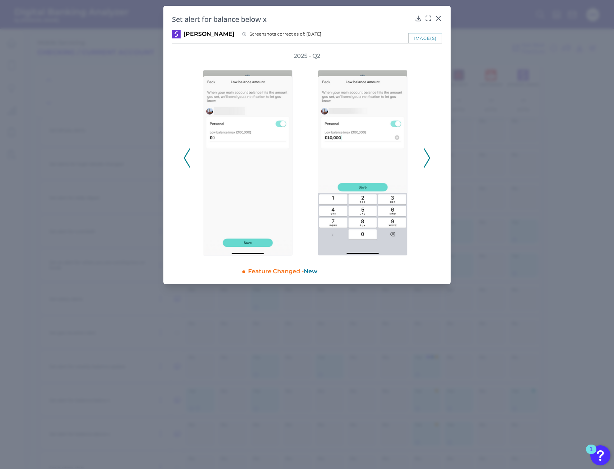
scroll to position [0, 8]
click at [425, 156] on icon at bounding box center [427, 157] width 6 height 19
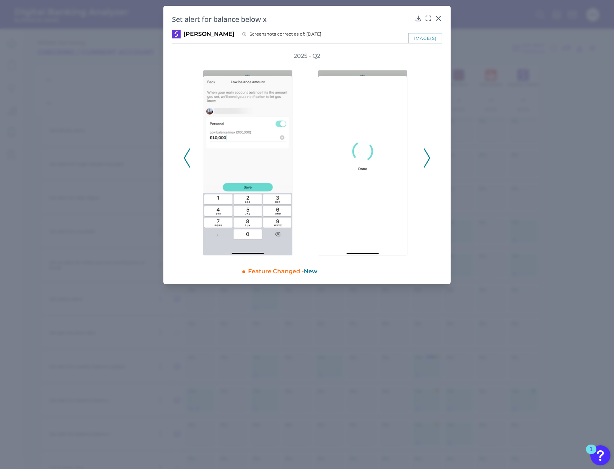
click at [185, 165] on icon at bounding box center [187, 157] width 6 height 19
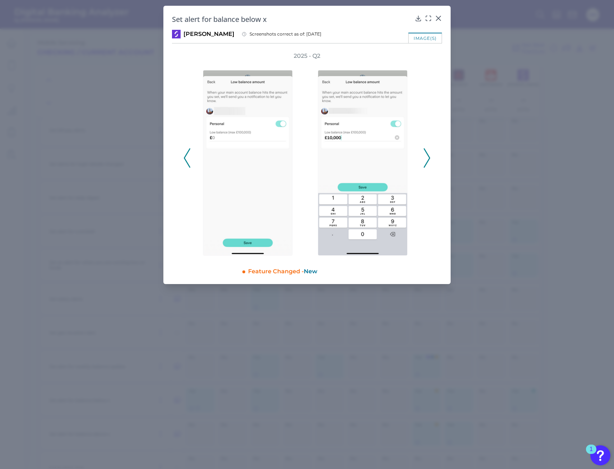
click at [187, 163] on icon at bounding box center [187, 157] width 6 height 19
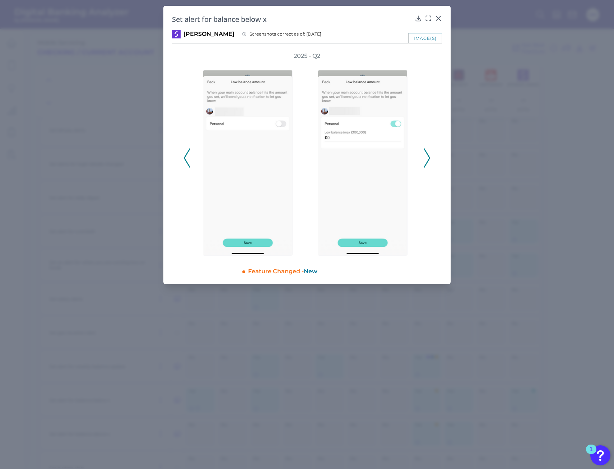
click at [192, 166] on div "2025 - Q2" at bounding box center [307, 154] width 247 height 204
click at [188, 166] on icon at bounding box center [187, 157] width 6 height 19
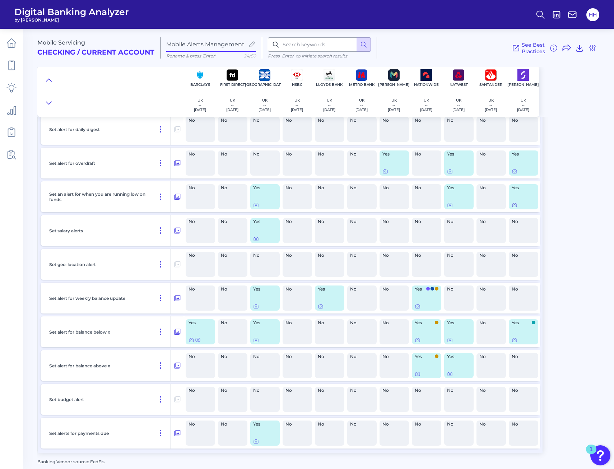
click at [515, 207] on icon at bounding box center [515, 205] width 4 height 4
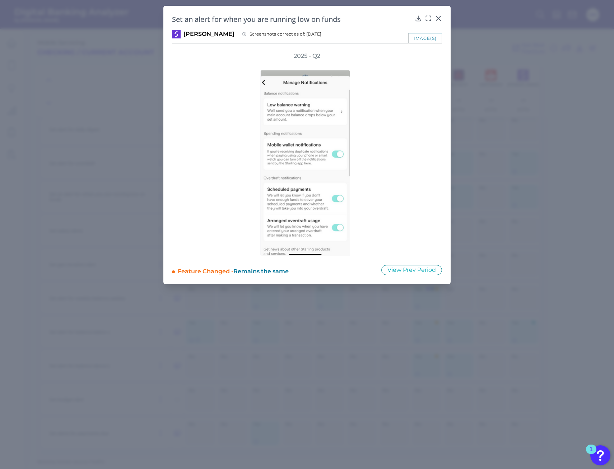
click at [442, 16] on icon at bounding box center [438, 18] width 7 height 7
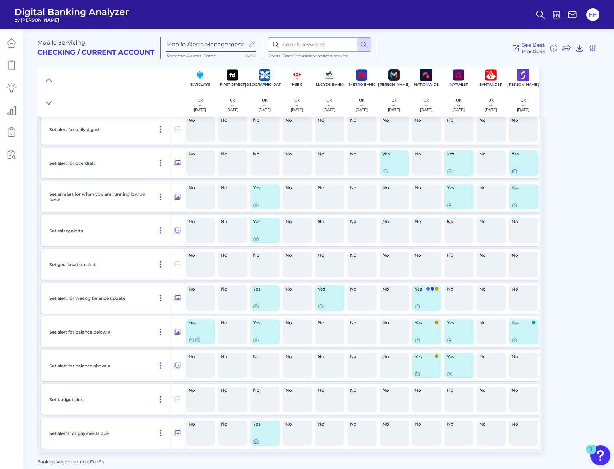
click at [514, 171] on icon at bounding box center [514, 171] width 1 height 1
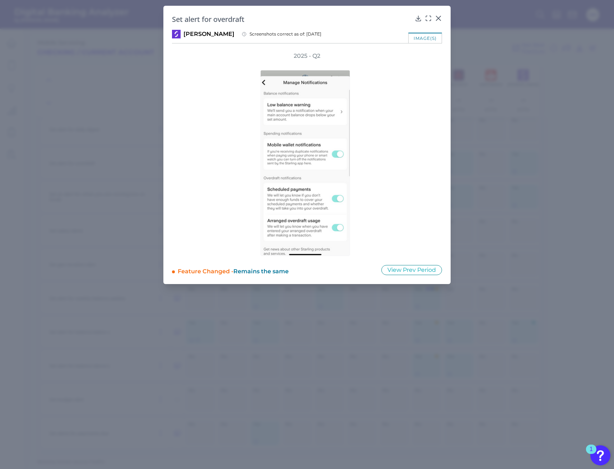
click at [438, 19] on icon at bounding box center [439, 18] width 4 height 4
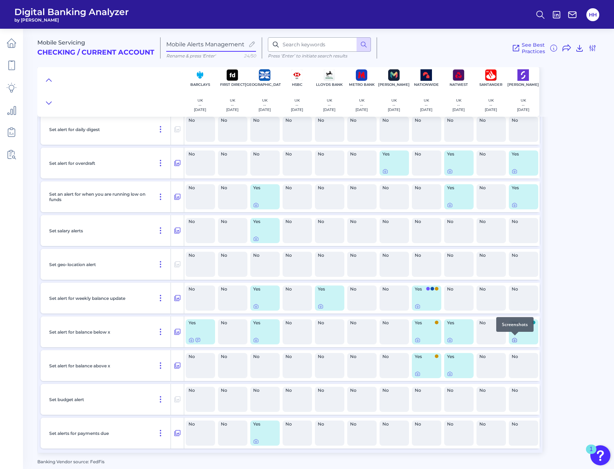
click at [514, 340] on icon at bounding box center [515, 340] width 6 height 6
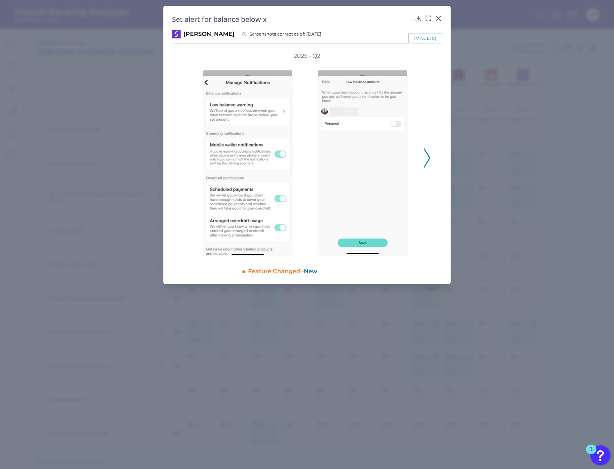
click at [423, 149] on div "2025 - Q2" at bounding box center [307, 154] width 247 height 204
click at [423, 154] on div "2025 - Q2" at bounding box center [307, 154] width 247 height 204
click at [425, 154] on icon at bounding box center [427, 157] width 6 height 19
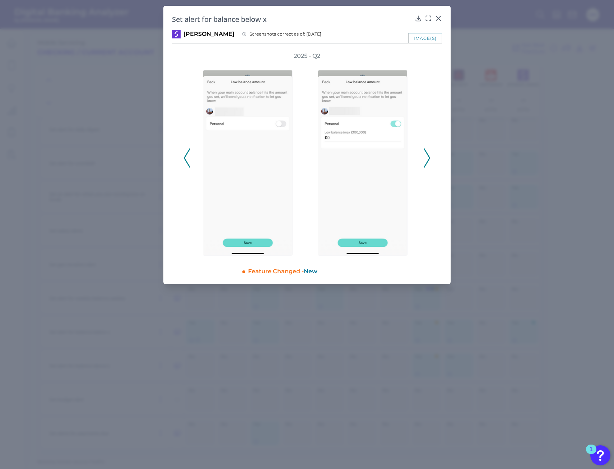
click at [426, 154] on icon at bounding box center [427, 157] width 6 height 19
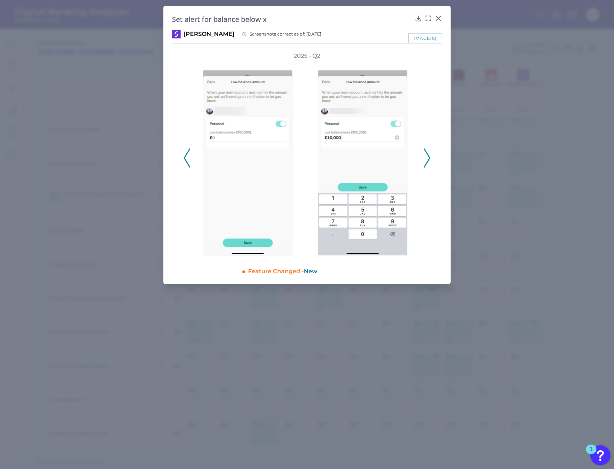
click at [426, 153] on icon at bounding box center [427, 157] width 6 height 19
click at [440, 19] on icon at bounding box center [438, 18] width 7 height 7
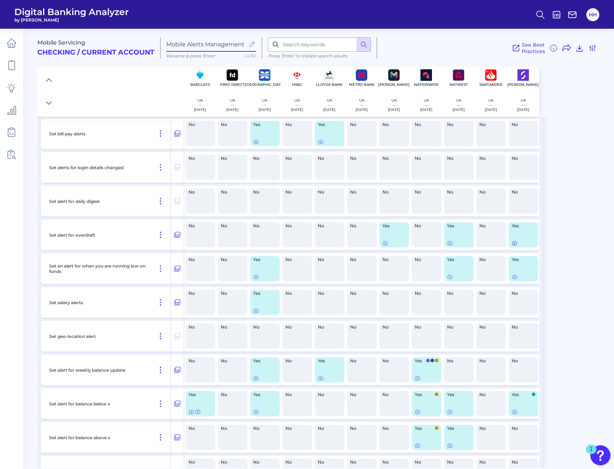
click at [515, 246] on icon at bounding box center [515, 243] width 6 height 6
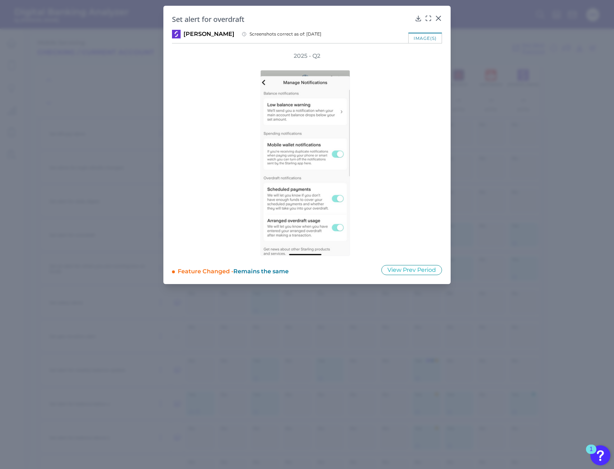
drag, startPoint x: 518, startPoint y: 196, endPoint x: 540, endPoint y: 47, distance: 150.3
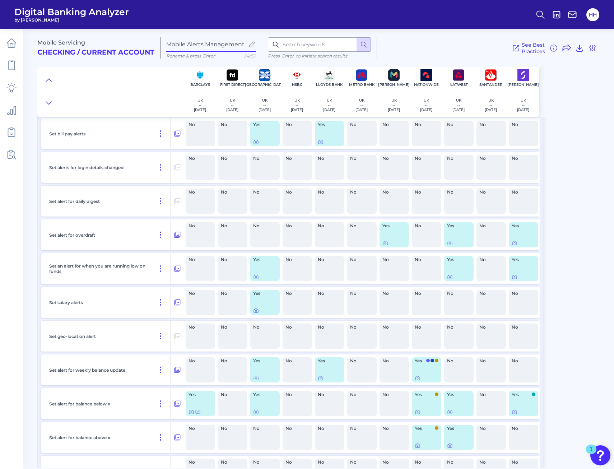
scroll to position [0, 0]
click at [362, 93] on div "Metro Bank UK -- 2025-05-19" at bounding box center [362, 98] width 26 height 32
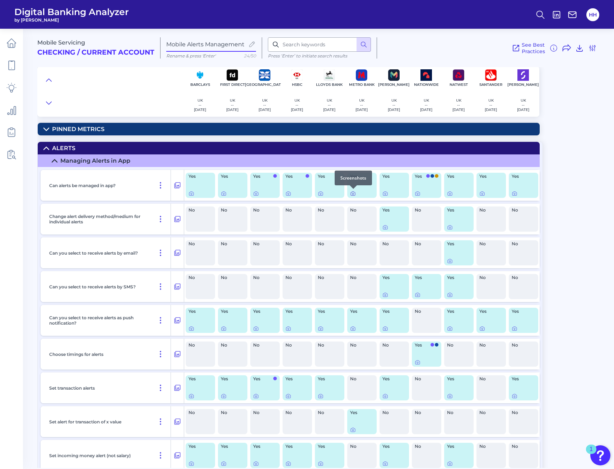
scroll to position [0, 8]
click at [353, 194] on icon at bounding box center [353, 194] width 6 height 6
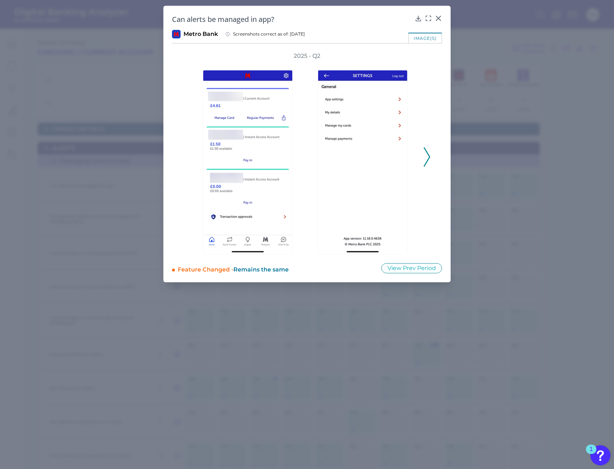
click at [428, 159] on icon at bounding box center [427, 156] width 6 height 19
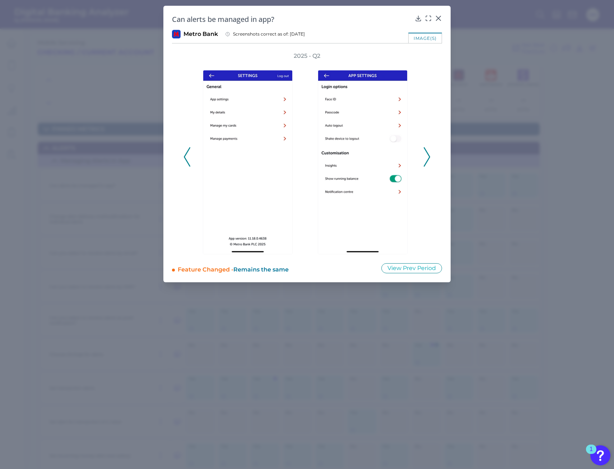
click at [429, 157] on icon at bounding box center [427, 156] width 6 height 19
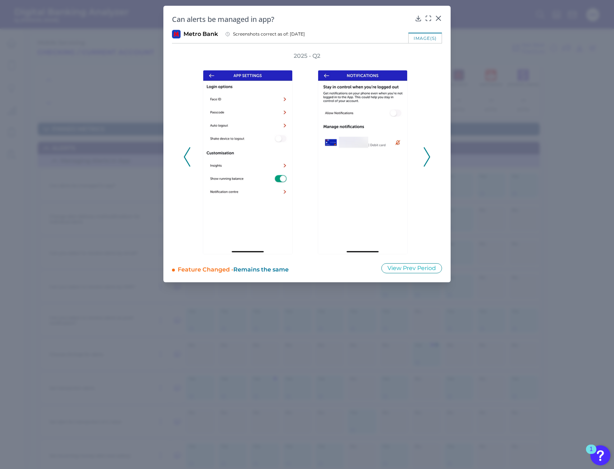
click at [430, 157] on polyline at bounding box center [426, 157] width 5 height 18
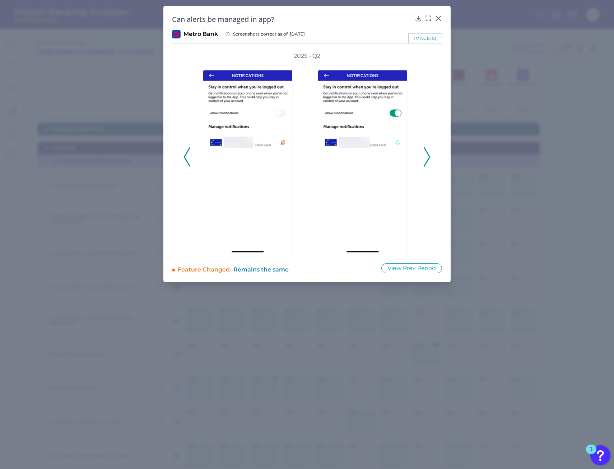
click at [430, 157] on polyline at bounding box center [426, 157] width 5 height 18
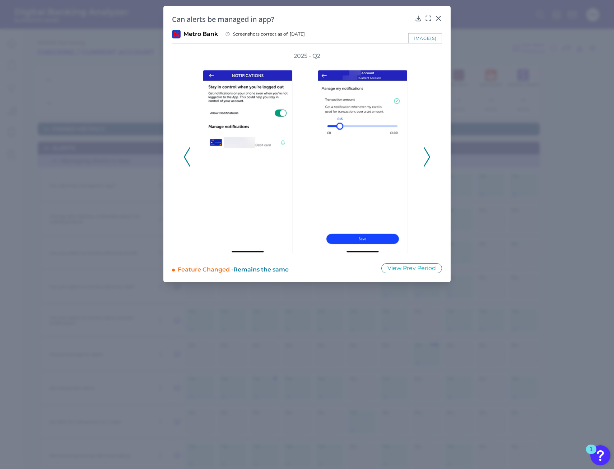
click at [430, 157] on polyline at bounding box center [426, 157] width 5 height 18
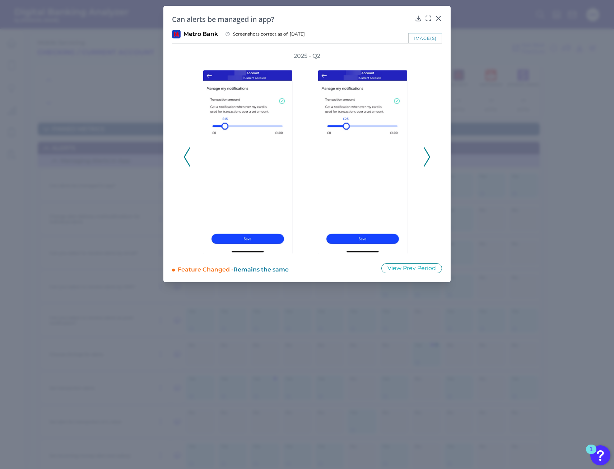
click at [191, 154] on div "2025 - Q2" at bounding box center [307, 153] width 247 height 202
click at [185, 156] on polyline at bounding box center [186, 157] width 5 height 18
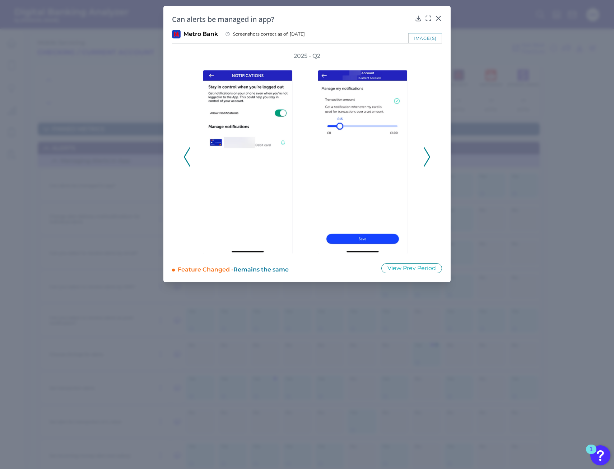
scroll to position [0, 0]
drag, startPoint x: 435, startPoint y: 139, endPoint x: 427, endPoint y: 149, distance: 13.5
click at [435, 138] on div "2025 - Q2" at bounding box center [307, 153] width 270 height 202
click at [427, 149] on icon at bounding box center [427, 156] width 6 height 19
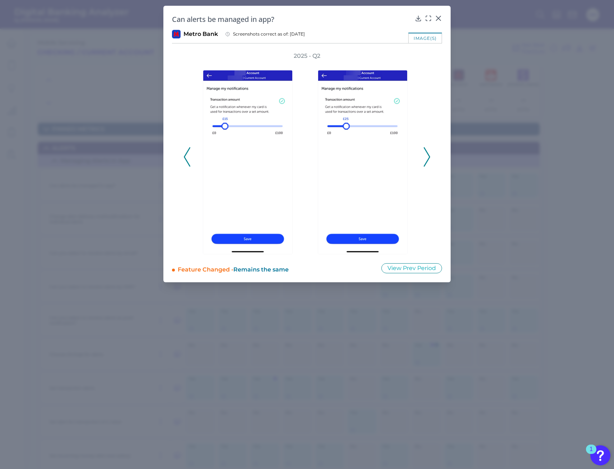
click at [432, 155] on div "2025 - Q2" at bounding box center [307, 153] width 270 height 202
click at [429, 156] on polyline at bounding box center [426, 157] width 5 height 18
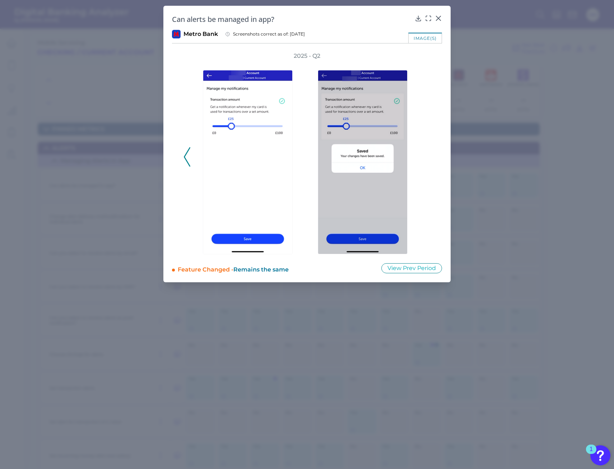
click at [429, 156] on div "2025 - Q2" at bounding box center [307, 153] width 247 height 202
click at [438, 17] on icon at bounding box center [438, 18] width 7 height 7
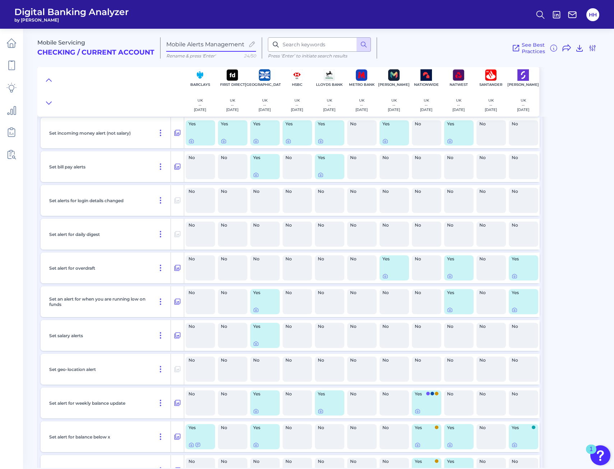
scroll to position [323, 0]
click at [517, 275] on icon at bounding box center [515, 276] width 4 height 4
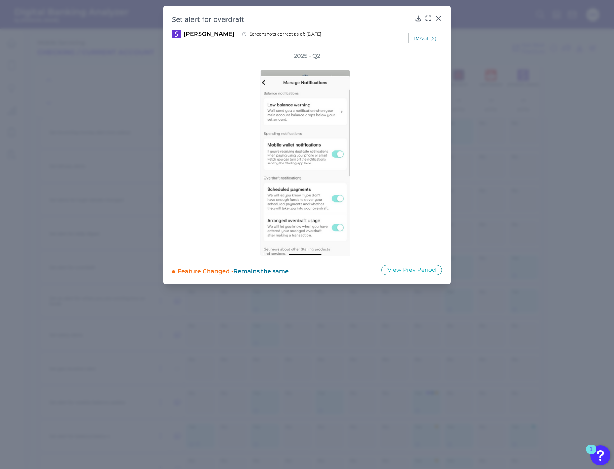
click at [437, 15] on icon at bounding box center [438, 18] width 7 height 7
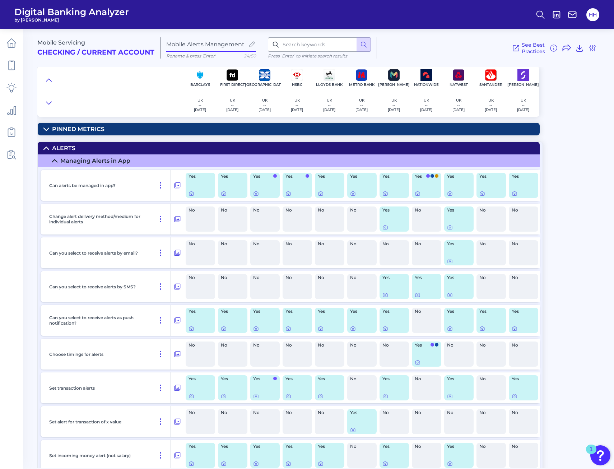
drag, startPoint x: 611, startPoint y: 229, endPoint x: 611, endPoint y: 236, distance: 6.8
click at [611, 236] on div "Mobile Servicing Checking / Current Account Mobile Alerts Management Rename & p…" at bounding box center [325, 245] width 577 height 445
click at [610, 241] on div "Mobile Servicing Checking / Current Account Mobile Alerts Management Rename & p…" at bounding box center [325, 245] width 577 height 445
drag, startPoint x: 611, startPoint y: 239, endPoint x: 608, endPoint y: 259, distance: 19.6
click at [610, 258] on div "Mobile Servicing Checking / Current Account Mobile Alerts Management Rename & p…" at bounding box center [325, 245] width 577 height 445
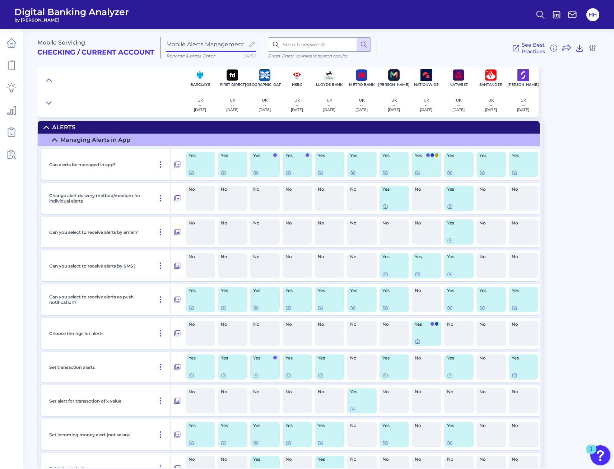
scroll to position [0, 0]
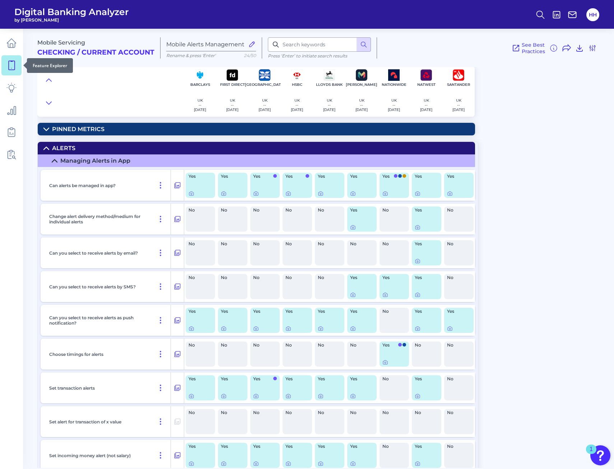
click at [12, 69] on icon at bounding box center [11, 65] width 10 height 10
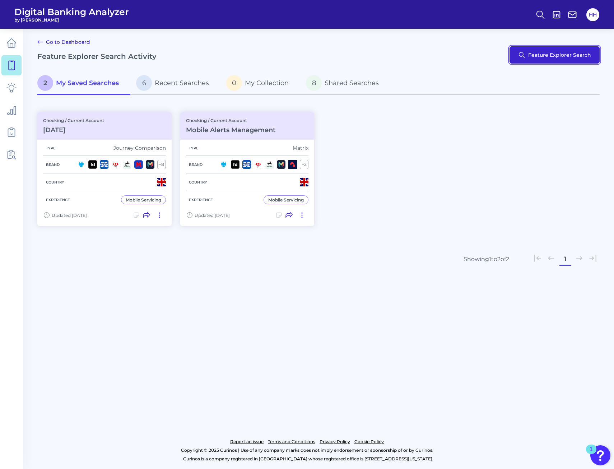
click at [558, 56] on button "Feature Explorer Search" at bounding box center [555, 54] width 90 height 17
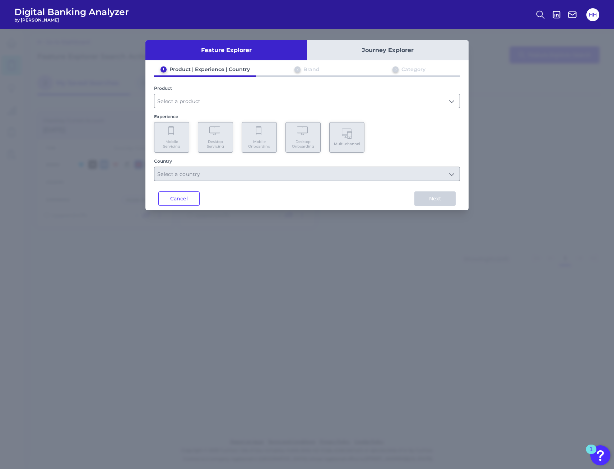
click at [221, 93] on div "Product" at bounding box center [307, 97] width 306 height 23
click at [218, 102] on input "text" at bounding box center [306, 101] width 305 height 14
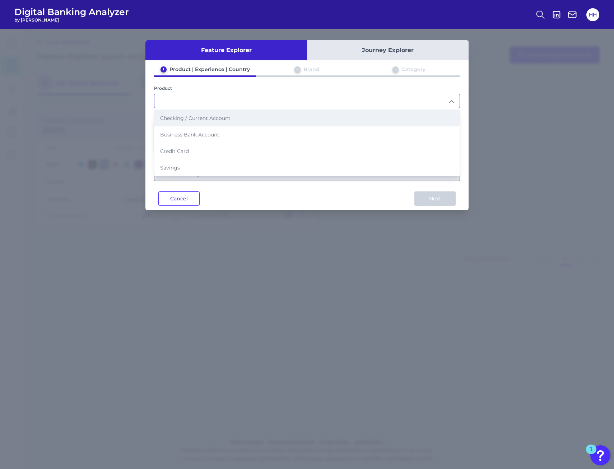
click at [215, 123] on li "Checking / Current Account" at bounding box center [306, 118] width 305 height 17
type input "Checking / Current Account"
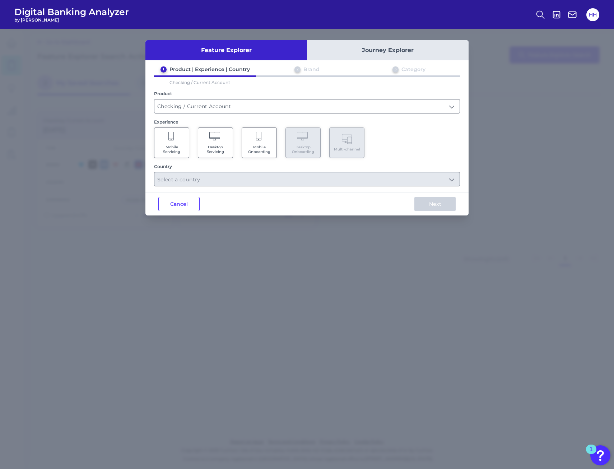
click at [215, 142] on Servicing "Desktop Servicing" at bounding box center [215, 143] width 35 height 31
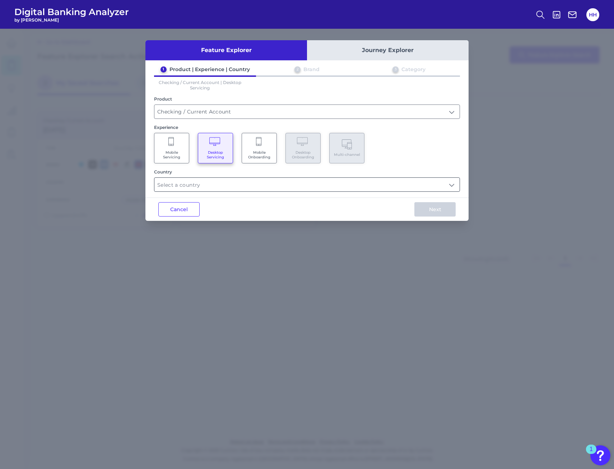
click at [221, 186] on input "text" at bounding box center [306, 185] width 305 height 14
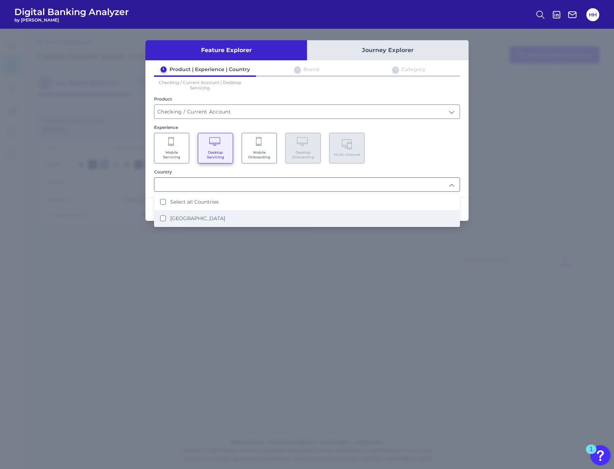
click at [203, 217] on label "[GEOGRAPHIC_DATA]" at bounding box center [197, 218] width 55 height 6
type input "Select all Countries"
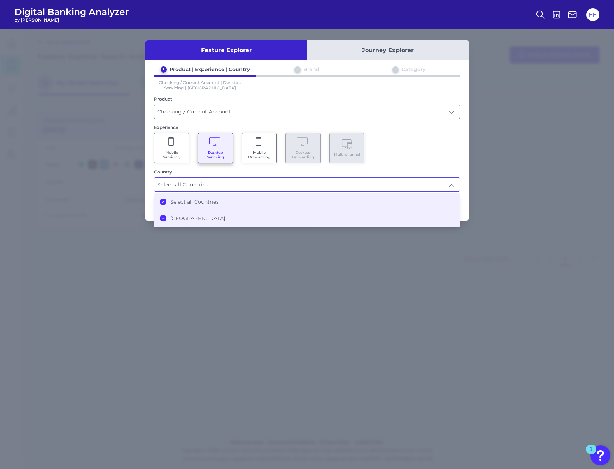
click at [397, 141] on div "Mobile Servicing Desktop Servicing Mobile Onboarding Desktop Onboarding Multi-c…" at bounding box center [307, 148] width 306 height 31
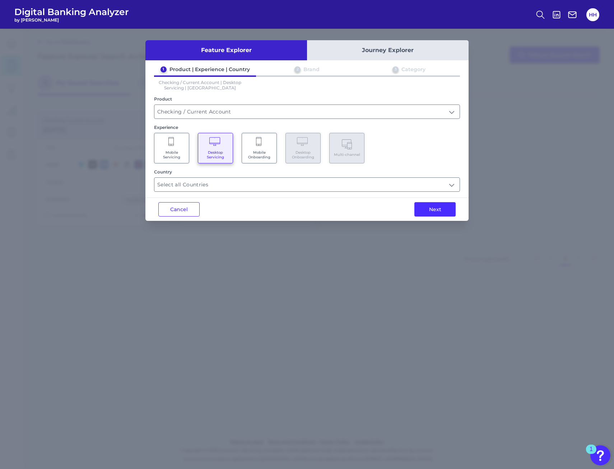
click at [421, 207] on button "Next" at bounding box center [435, 209] width 41 height 14
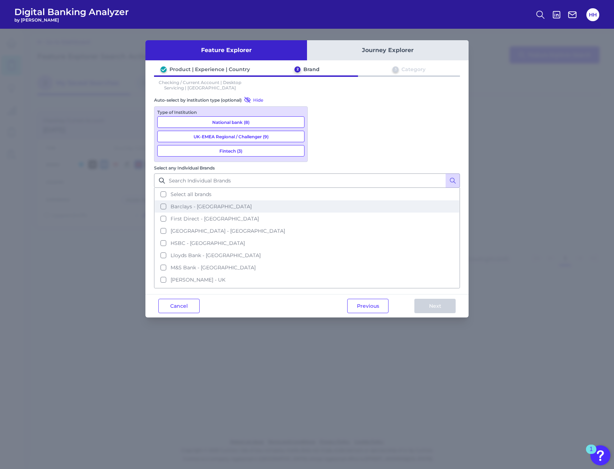
click at [318, 200] on button "Barclays - [GEOGRAPHIC_DATA]" at bounding box center [307, 206] width 305 height 12
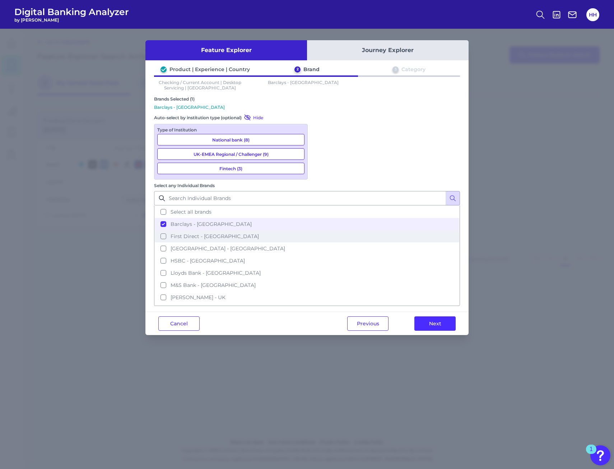
click at [319, 230] on button "First Direct - [GEOGRAPHIC_DATA]" at bounding box center [307, 236] width 305 height 12
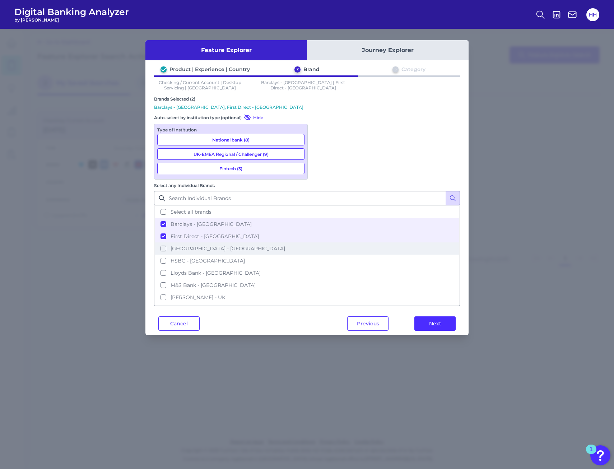
click at [319, 243] on button "[GEOGRAPHIC_DATA] - [GEOGRAPHIC_DATA]" at bounding box center [307, 249] width 305 height 12
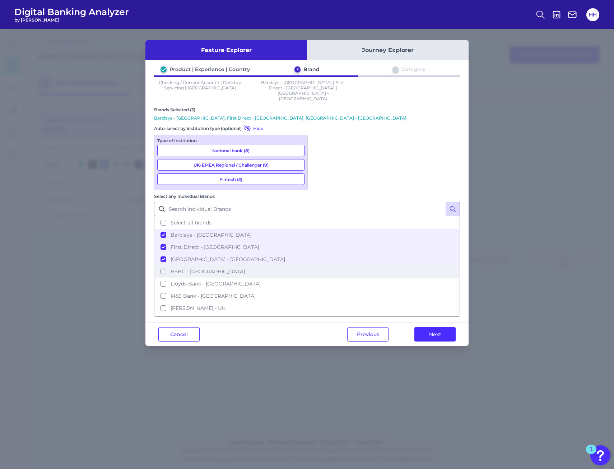
click at [319, 266] on button "HSBC - [GEOGRAPHIC_DATA]" at bounding box center [307, 272] width 305 height 12
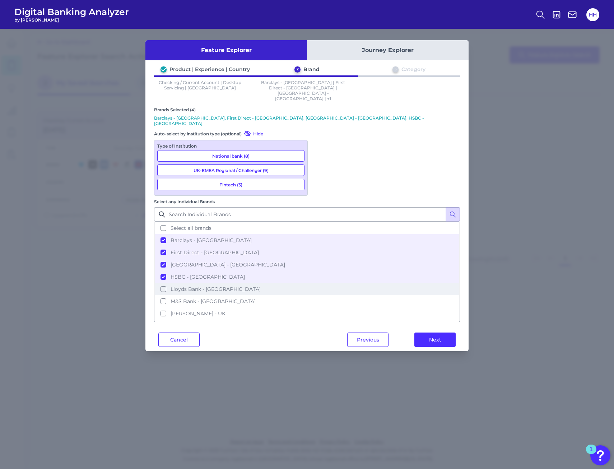
click at [322, 283] on button "Lloyds Bank - [GEOGRAPHIC_DATA]" at bounding box center [307, 289] width 305 height 12
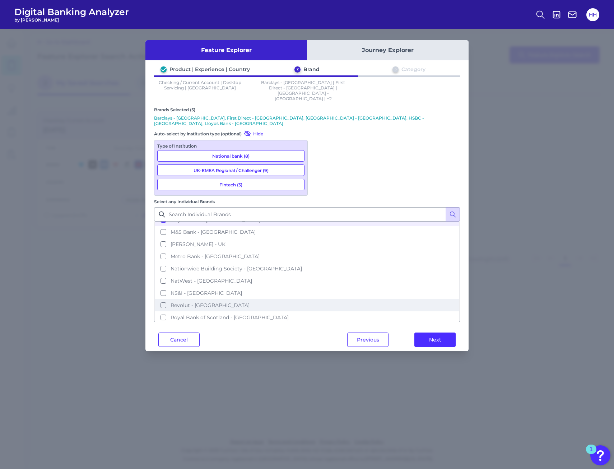
scroll to position [72, 0]
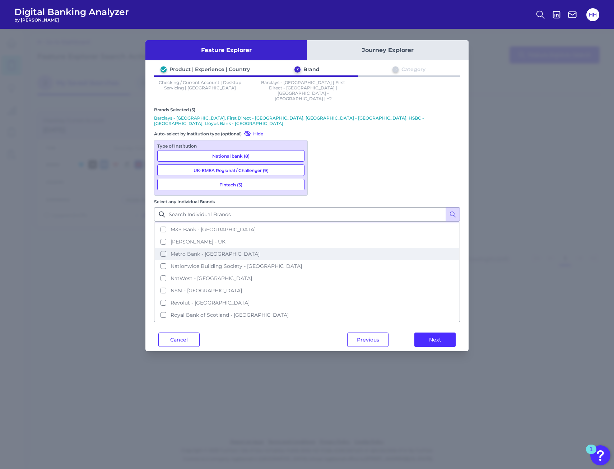
click at [318, 248] on button "Metro Bank - [GEOGRAPHIC_DATA]" at bounding box center [307, 254] width 305 height 12
click at [319, 260] on button "Nationwide Building Society - [GEOGRAPHIC_DATA]" at bounding box center [307, 266] width 305 height 12
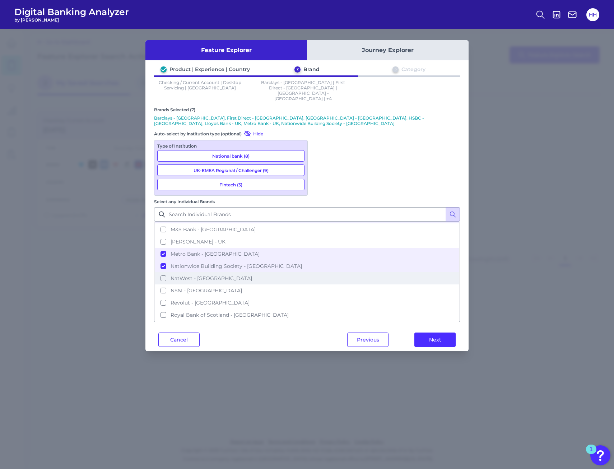
click at [319, 272] on button "NatWest - [GEOGRAPHIC_DATA]" at bounding box center [307, 278] width 305 height 12
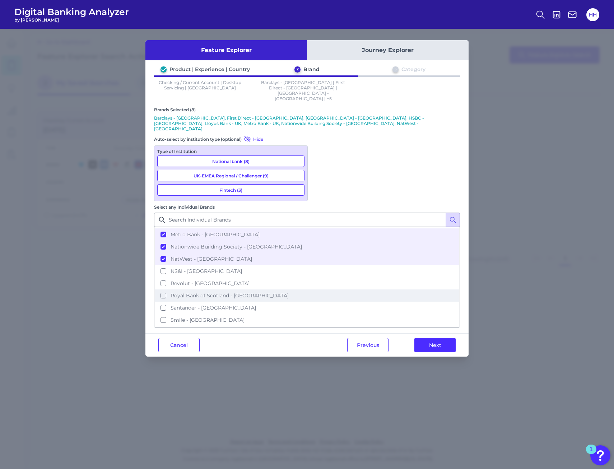
scroll to position [144, 0]
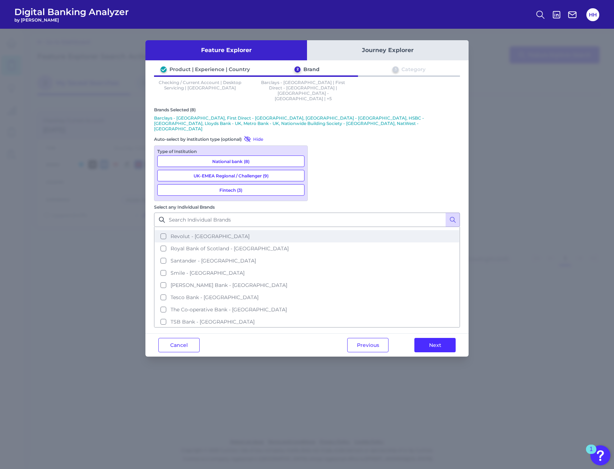
click at [320, 230] on button "Revolut - [GEOGRAPHIC_DATA]" at bounding box center [307, 236] width 305 height 12
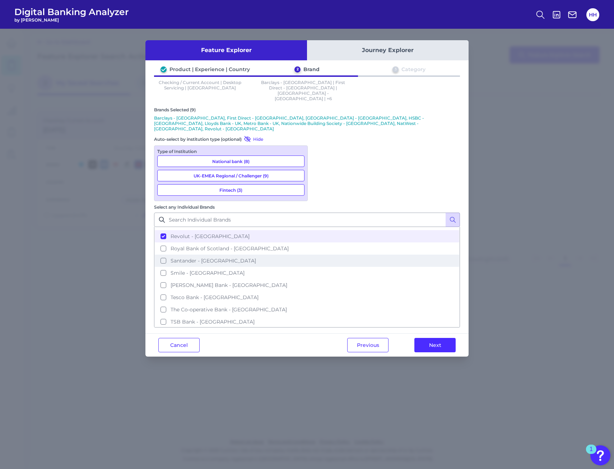
click at [323, 255] on button "Santander - [GEOGRAPHIC_DATA]" at bounding box center [307, 261] width 305 height 12
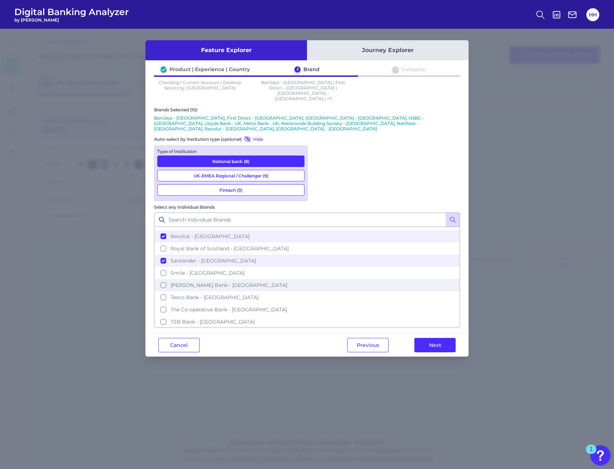
click at [322, 279] on button "[PERSON_NAME] Bank - [GEOGRAPHIC_DATA]" at bounding box center [307, 285] width 305 height 12
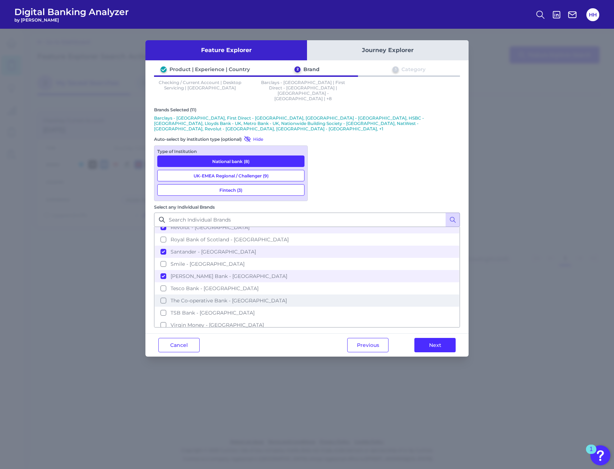
scroll to position [157, 0]
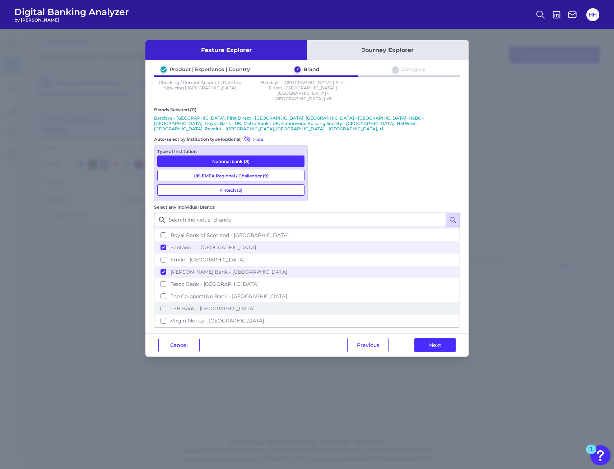
click at [321, 303] on button "TSB Bank - [GEOGRAPHIC_DATA]" at bounding box center [307, 309] width 305 height 12
click at [322, 315] on button "Virgin Money - [GEOGRAPHIC_DATA]" at bounding box center [307, 321] width 305 height 12
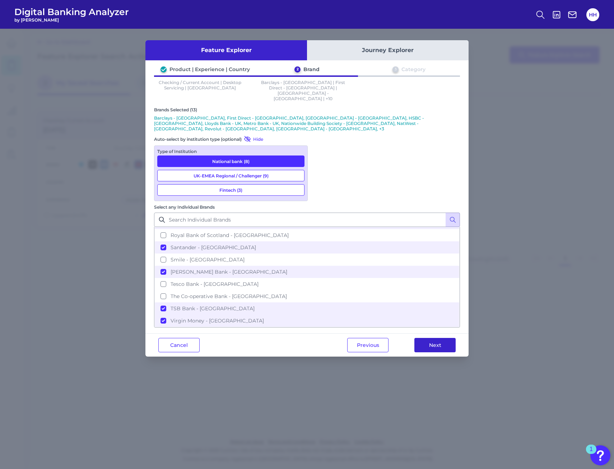
click at [422, 338] on button "Next" at bounding box center [435, 345] width 41 height 14
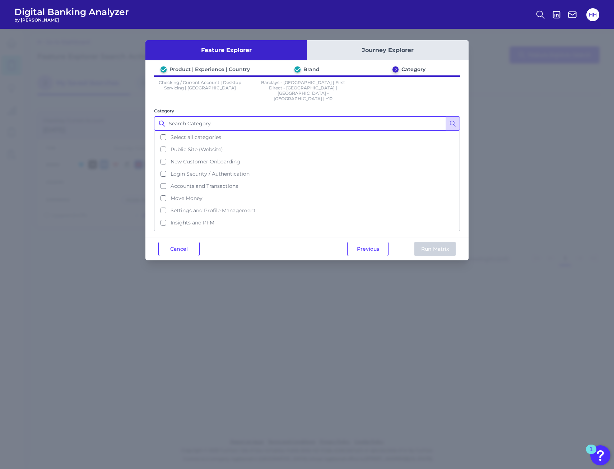
click at [215, 116] on input "Category" at bounding box center [307, 123] width 306 height 14
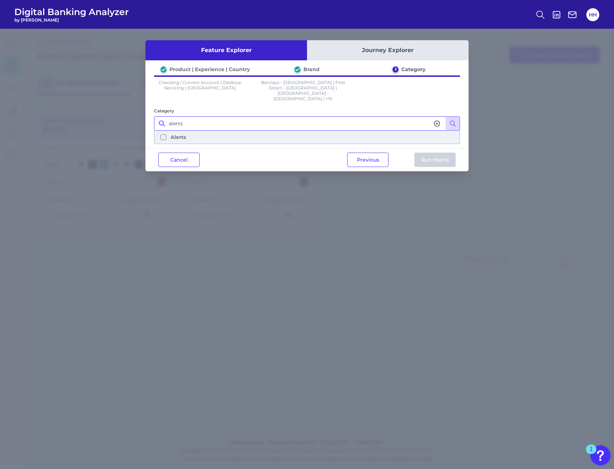
click at [164, 131] on button "Alerts" at bounding box center [307, 137] width 305 height 12
type input "alerts"
click at [431, 153] on button "Run Matrix" at bounding box center [435, 160] width 41 height 14
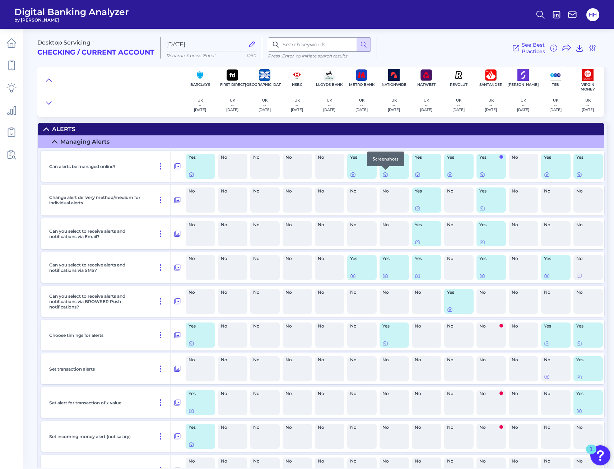
click at [385, 173] on div at bounding box center [385, 169] width 7 height 7
click at [383, 176] on icon at bounding box center [385, 175] width 4 height 4
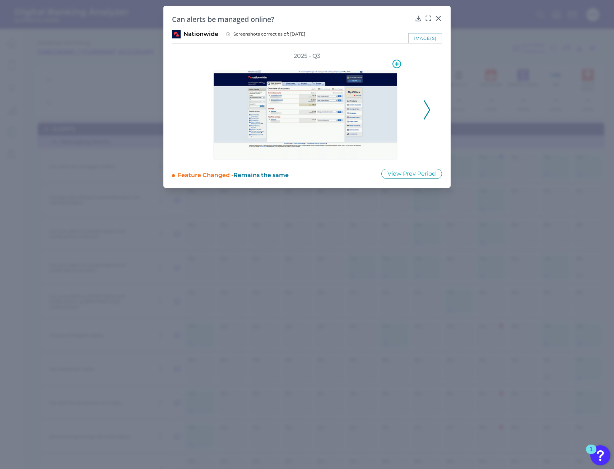
click at [318, 118] on img at bounding box center [305, 115] width 184 height 90
click at [396, 64] on icon at bounding box center [397, 64] width 4 height 4
click at [302, 130] on img at bounding box center [305, 115] width 184 height 90
click at [312, 117] on img at bounding box center [305, 115] width 184 height 90
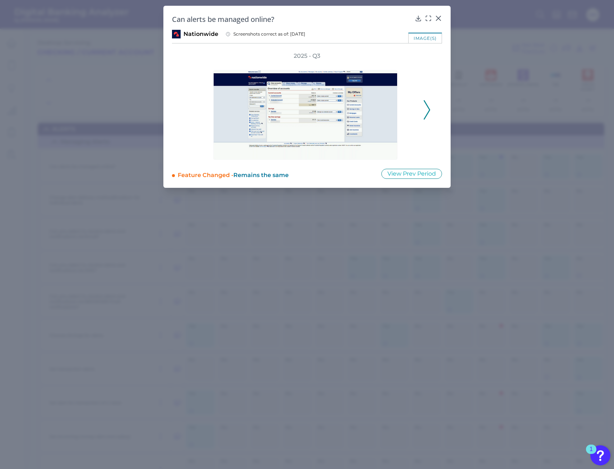
click at [316, 169] on div "Feature Changed - Remains the same" at bounding box center [275, 174] width 194 height 11
click at [439, 19] on icon at bounding box center [439, 18] width 4 height 4
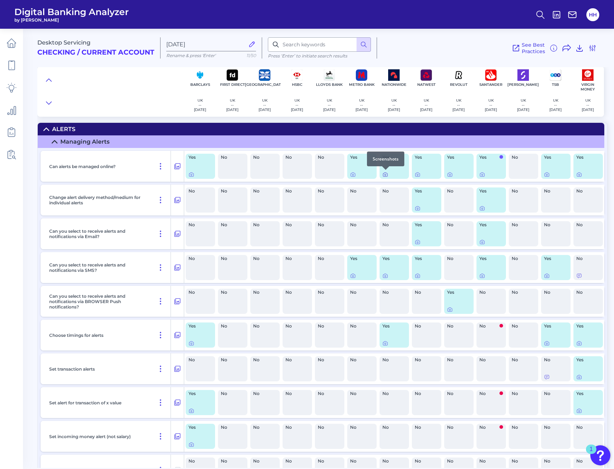
click at [386, 174] on icon at bounding box center [386, 175] width 6 height 6
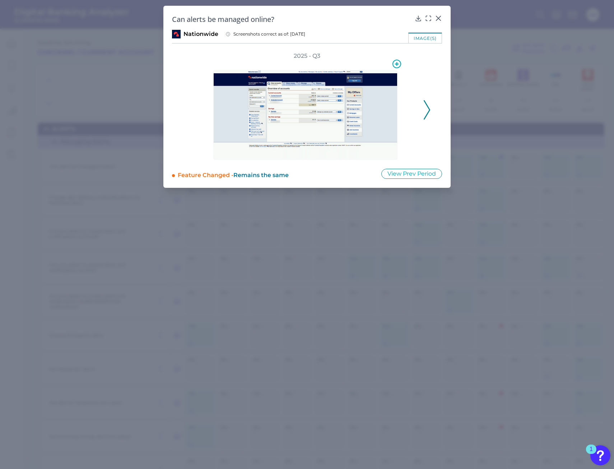
click at [325, 124] on img at bounding box center [305, 115] width 184 height 90
click at [421, 114] on div at bounding box center [307, 110] width 230 height 100
click at [428, 112] on icon at bounding box center [427, 109] width 6 height 19
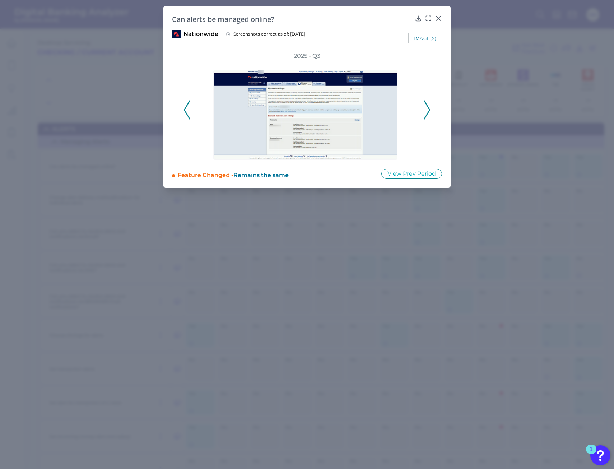
click at [428, 112] on icon at bounding box center [427, 109] width 6 height 19
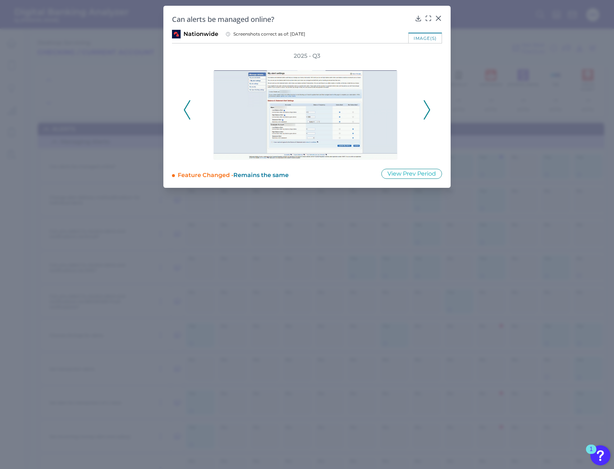
click at [428, 112] on icon at bounding box center [427, 109] width 6 height 19
click at [429, 108] on polyline at bounding box center [426, 110] width 5 height 18
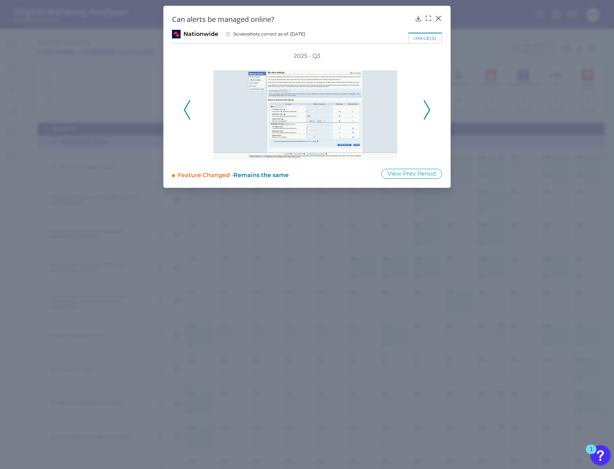
click at [429, 108] on polyline at bounding box center [426, 110] width 5 height 18
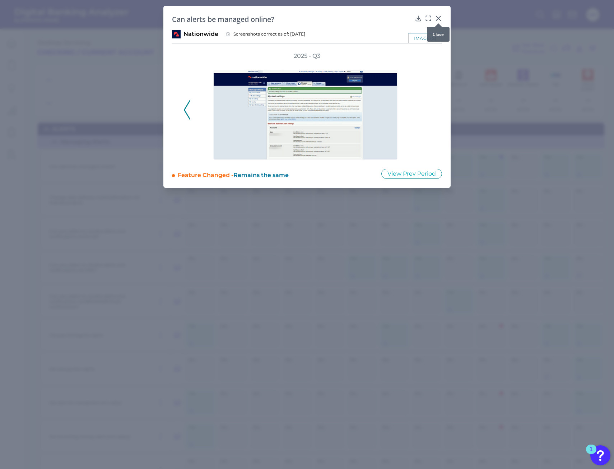
click at [441, 17] on icon at bounding box center [438, 18] width 7 height 7
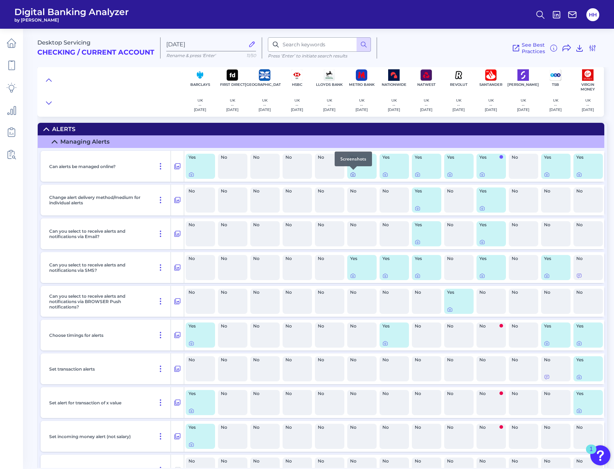
click at [351, 175] on icon at bounding box center [353, 175] width 4 height 4
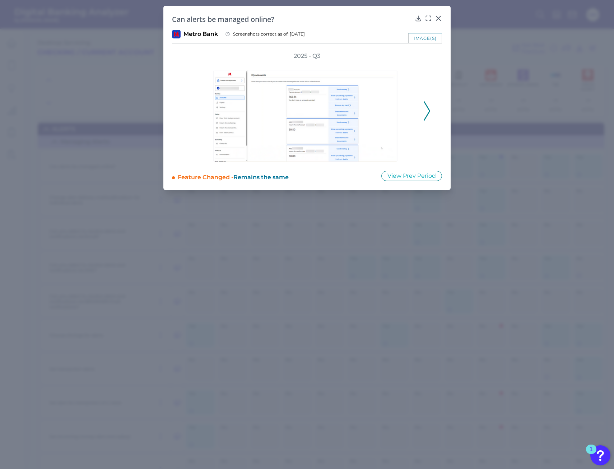
click at [430, 107] on icon at bounding box center [427, 110] width 6 height 19
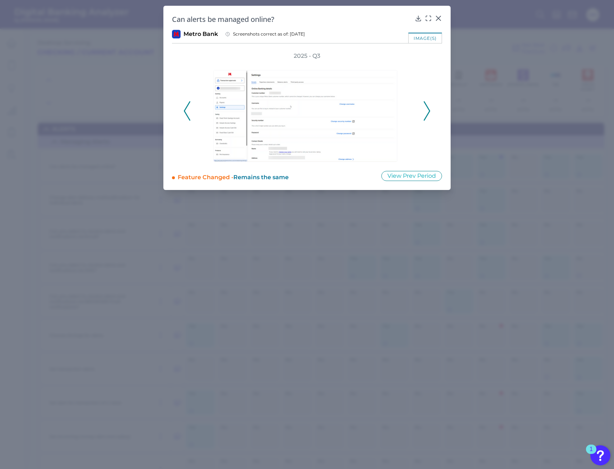
click at [441, 14] on div "Can alerts be managed online? Metro Bank Screenshots correct as of: [DATE] imag…" at bounding box center [306, 98] width 287 height 184
click at [440, 15] on icon at bounding box center [438, 18] width 7 height 7
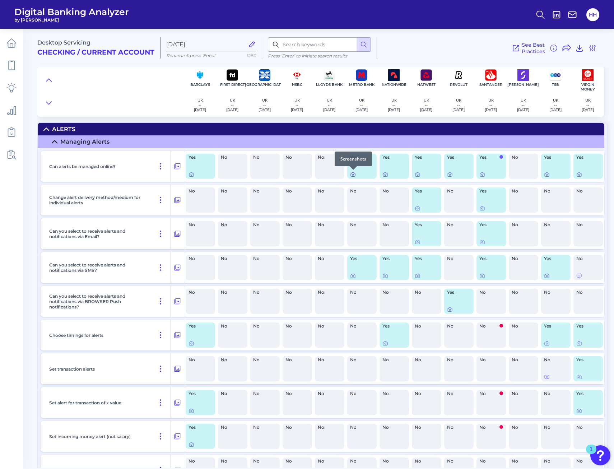
click at [352, 174] on icon at bounding box center [353, 175] width 6 height 6
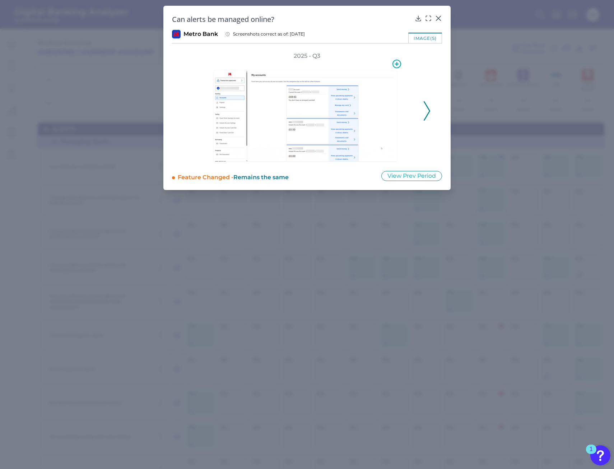
click at [354, 131] on img at bounding box center [305, 116] width 184 height 92
drag, startPoint x: 354, startPoint y: 131, endPoint x: 396, endPoint y: 65, distance: 78.5
click at [396, 65] on icon at bounding box center [397, 64] width 9 height 9
click at [423, 80] on div "2025 - Q3" at bounding box center [307, 107] width 247 height 110
drag, startPoint x: 354, startPoint y: 80, endPoint x: 431, endPoint y: 43, distance: 84.9
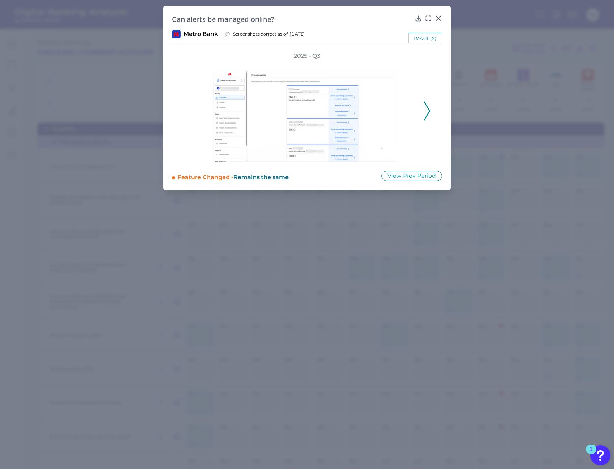
click at [431, 43] on div "Can alerts be managed online? Metro Bank Screenshots correct as of: [DATE] imag…" at bounding box center [306, 98] width 287 height 184
click at [429, 18] on icon at bounding box center [428, 18] width 7 height 7
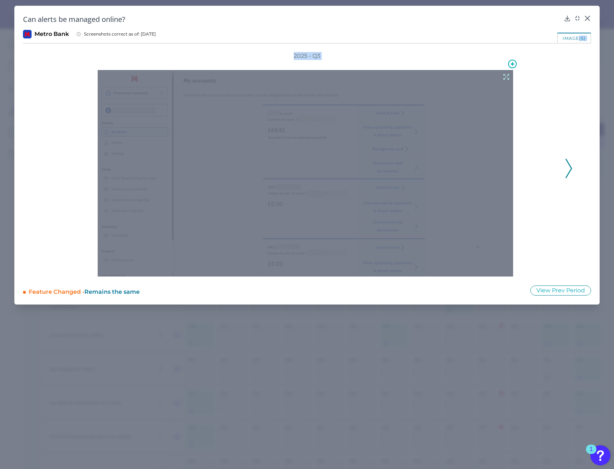
drag, startPoint x: 503, startPoint y: 172, endPoint x: 512, endPoint y: 129, distance: 43.6
click at [546, 132] on div at bounding box center [307, 168] width 507 height 217
copy div "(s) 2025 - Q3"
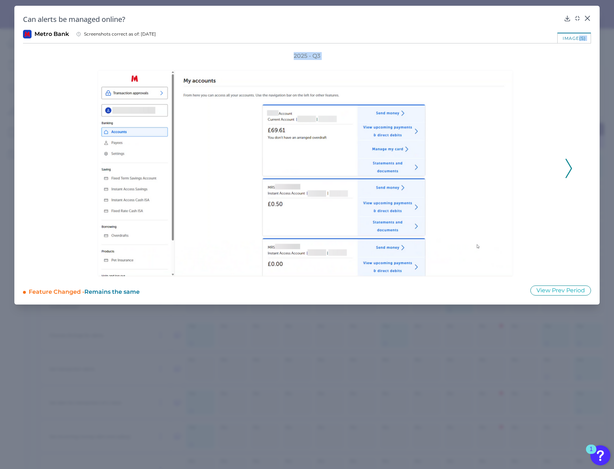
click at [342, 57] on div "2025 - Q3" at bounding box center [307, 164] width 531 height 225
click at [332, 55] on div "2025 - Q3" at bounding box center [307, 164] width 531 height 225
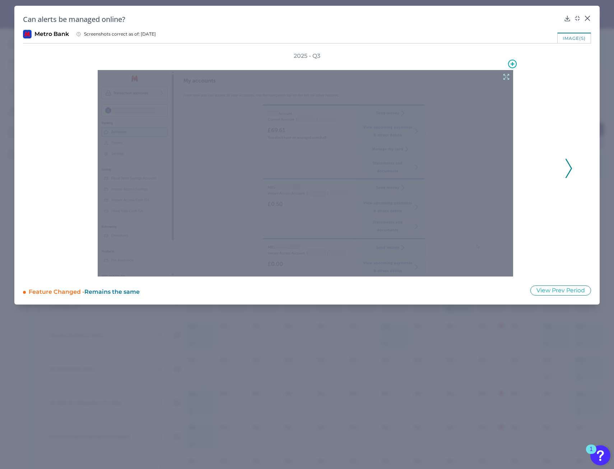
drag, startPoint x: 296, startPoint y: 162, endPoint x: 569, endPoint y: 192, distance: 274.8
click at [580, 193] on div "2025 - Q3" at bounding box center [307, 164] width 568 height 225
click at [507, 78] on icon at bounding box center [507, 77] width 8 height 8
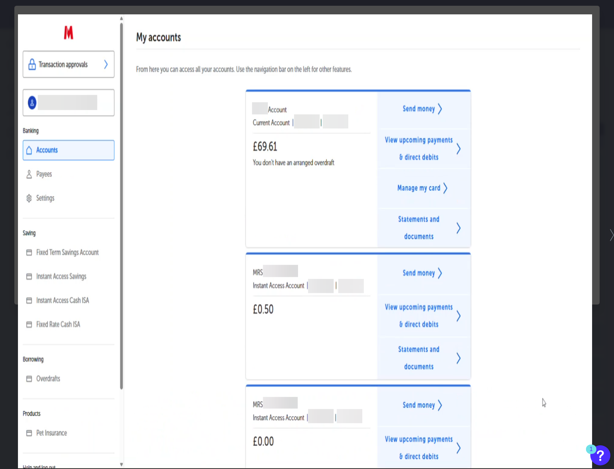
click at [608, 254] on div at bounding box center [307, 234] width 614 height 469
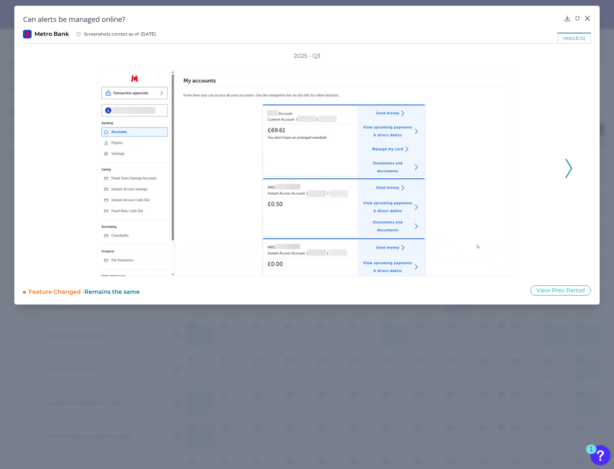
click at [575, 181] on div "2025 - Q3" at bounding box center [307, 164] width 568 height 225
click at [570, 171] on polyline at bounding box center [568, 168] width 5 height 18
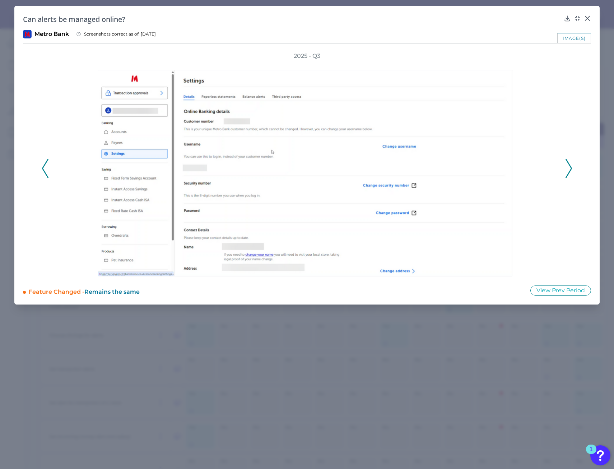
click at [569, 171] on icon at bounding box center [569, 168] width 6 height 19
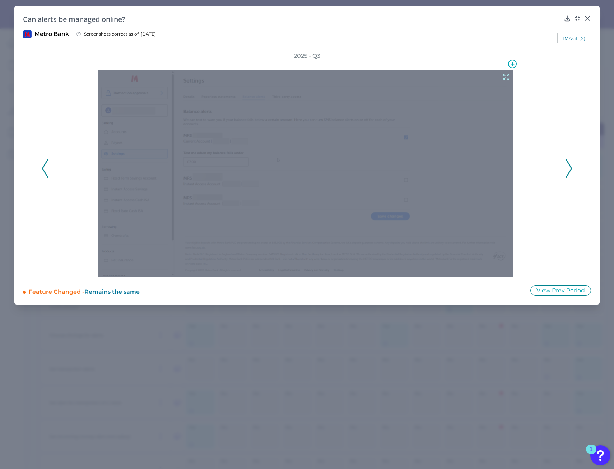
click at [504, 75] on icon at bounding box center [506, 76] width 5 height 5
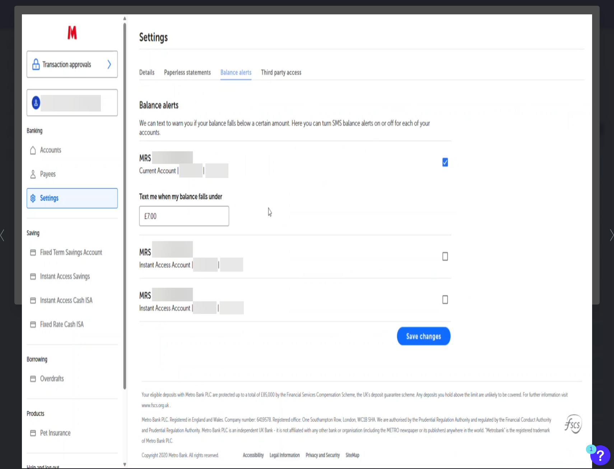
click at [611, 50] on div at bounding box center [307, 234] width 614 height 469
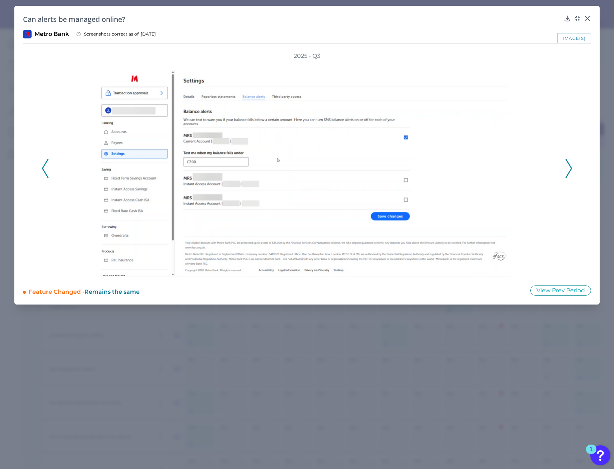
click at [570, 166] on polyline at bounding box center [568, 168] width 5 height 18
click at [576, 170] on div "2025 - Q3" at bounding box center [307, 164] width 568 height 225
click at [573, 170] on div "2025 - Q3" at bounding box center [307, 164] width 568 height 225
click at [570, 170] on icon at bounding box center [569, 168] width 6 height 19
click at [569, 170] on div "2025 - Q3" at bounding box center [307, 164] width 531 height 225
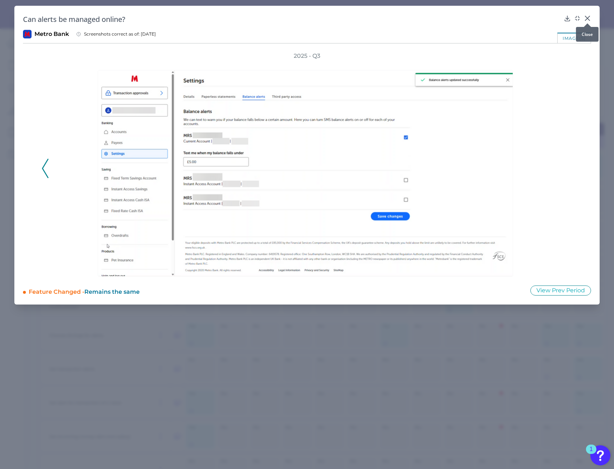
click at [590, 18] on icon at bounding box center [587, 18] width 7 height 7
